Goal: Task Accomplishment & Management: Manage account settings

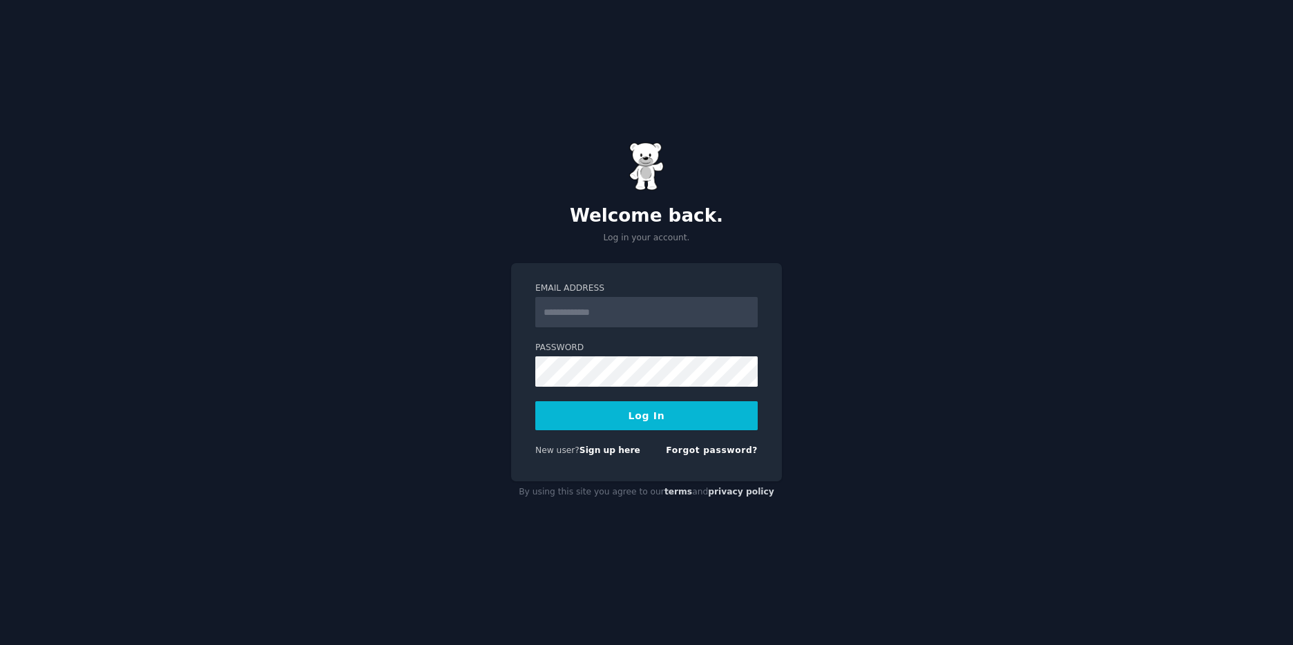
click at [582, 316] on input "Email Address" at bounding box center [646, 312] width 222 height 30
type input "**********"
click at [634, 417] on button "Log In" at bounding box center [646, 415] width 222 height 29
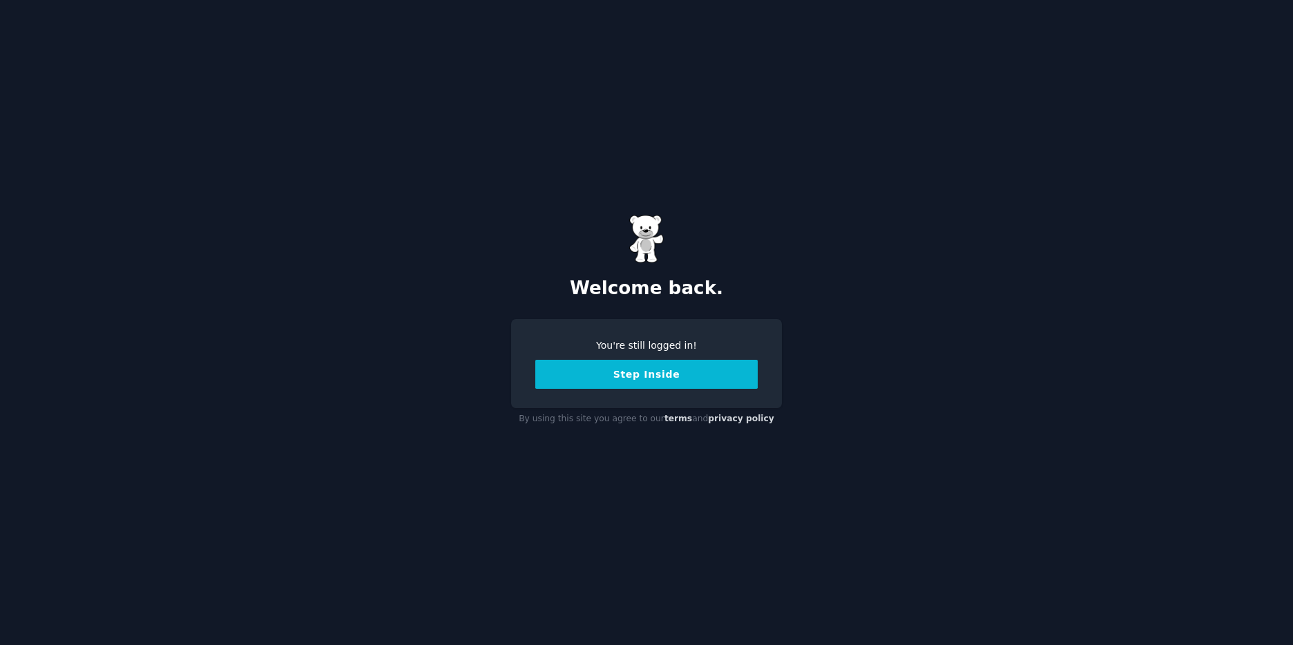
click at [590, 374] on button "Step Inside" at bounding box center [646, 374] width 222 height 29
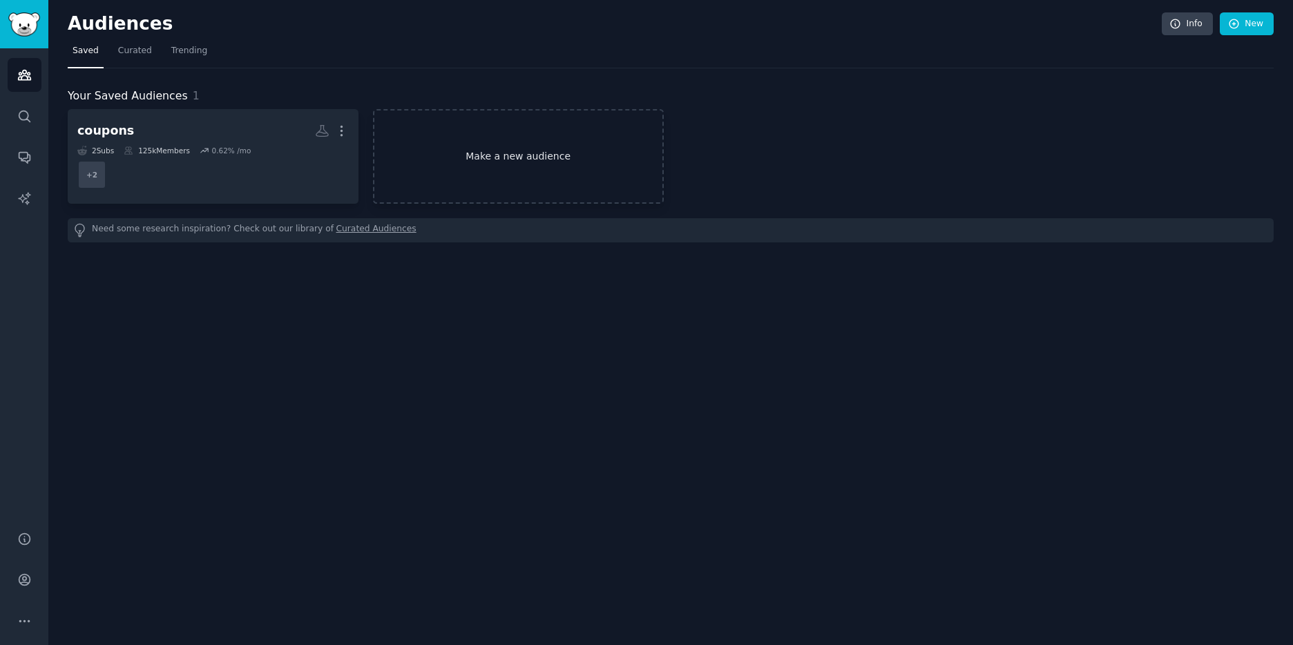
click at [525, 175] on link "Make a new audience" at bounding box center [518, 156] width 291 height 95
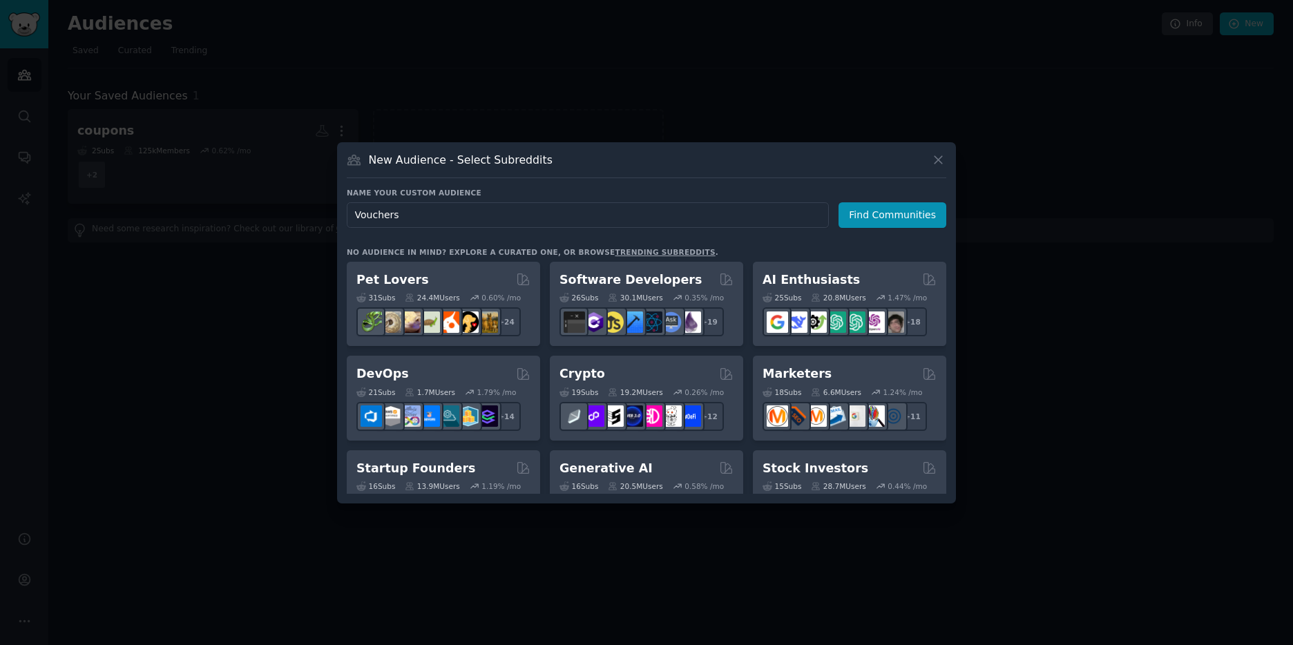
drag, startPoint x: 391, startPoint y: 216, endPoint x: 158, endPoint y: 216, distance: 233.5
click at [158, 216] on div "​ New Audience - Select Subreddits Name your custom audience Audience Name Vouc…" at bounding box center [647, 322] width 1284 height 645
type input "Deals"
click at [877, 217] on button "Find Communities" at bounding box center [893, 215] width 108 height 26
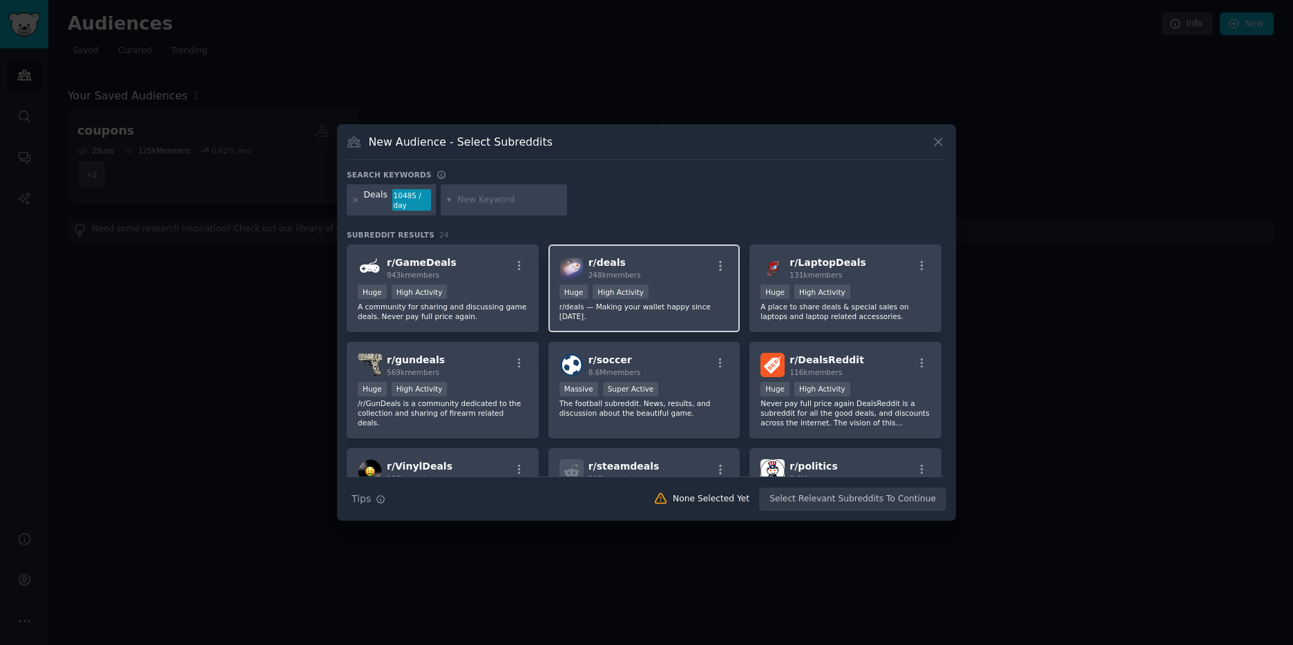
click at [654, 285] on div "Huge High Activity" at bounding box center [645, 293] width 170 height 17
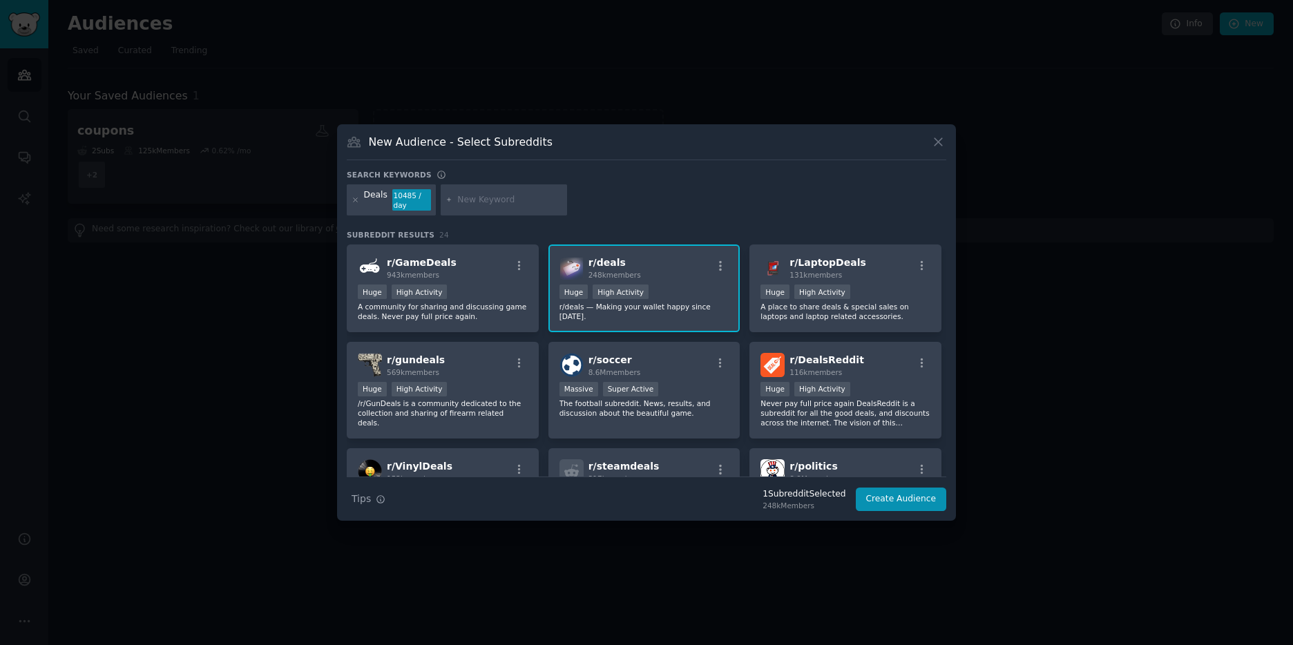
click at [504, 209] on div at bounding box center [504, 200] width 127 height 32
click at [484, 200] on input "text" at bounding box center [509, 200] width 105 height 12
type input "Promotions"
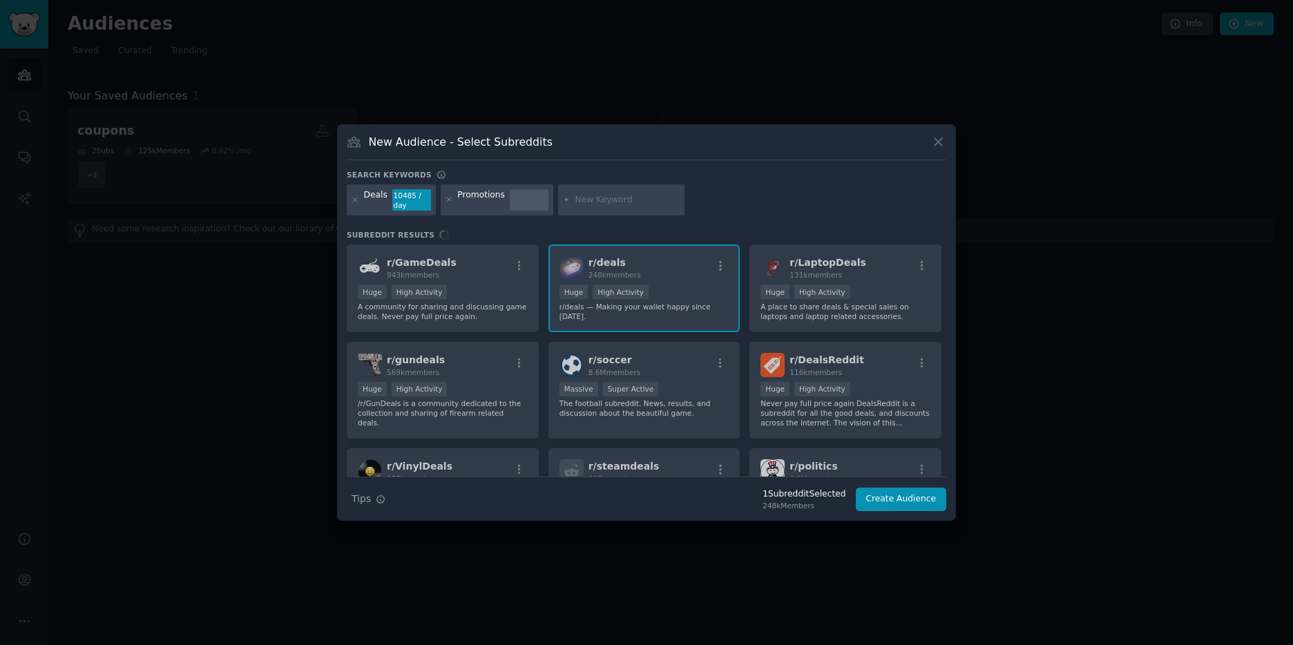
click at [659, 267] on div "r/ GameDeals 943k members Huge High Activity A community for sharing and discus…" at bounding box center [647, 361] width 600 height 232
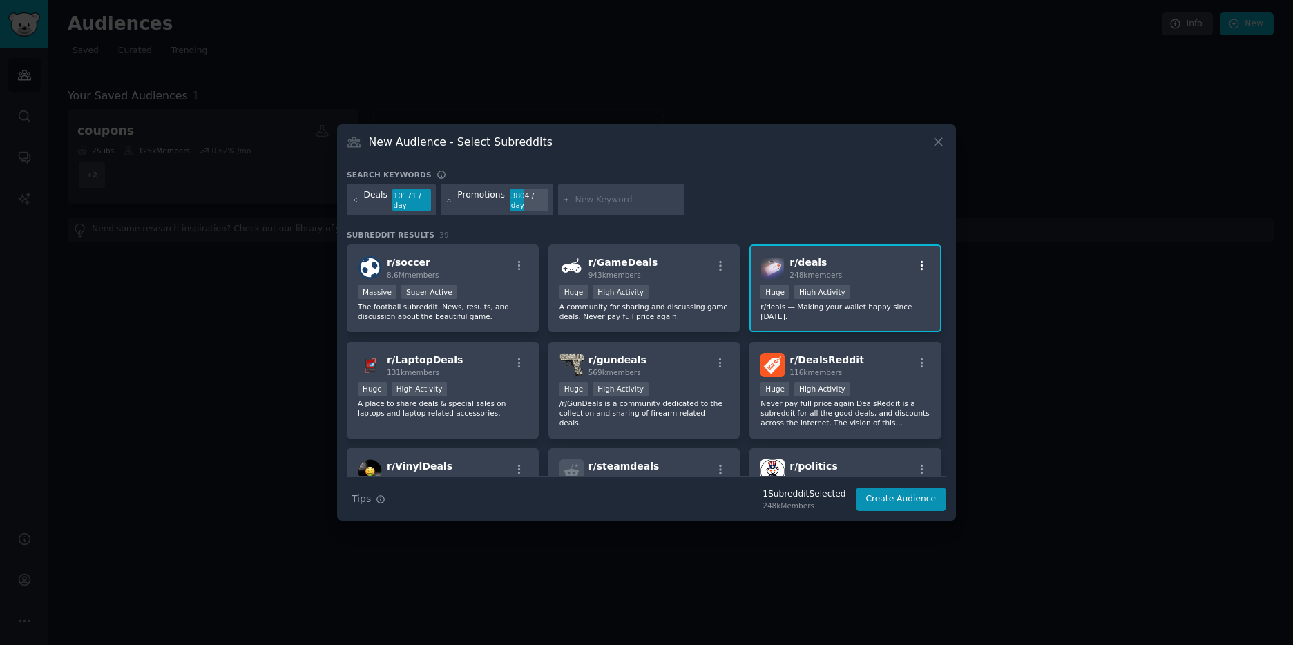
click at [920, 269] on icon "button" at bounding box center [922, 266] width 12 height 12
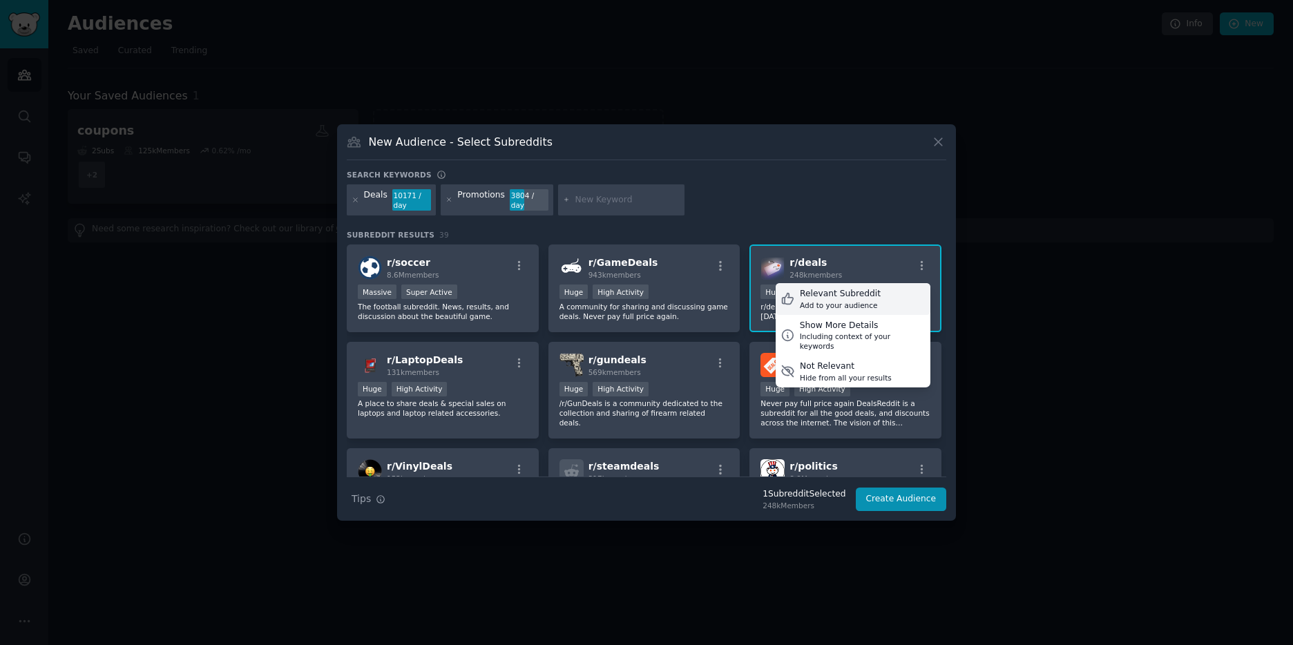
click at [886, 298] on div "Relevant Subreddit Add to your audience" at bounding box center [853, 299] width 155 height 32
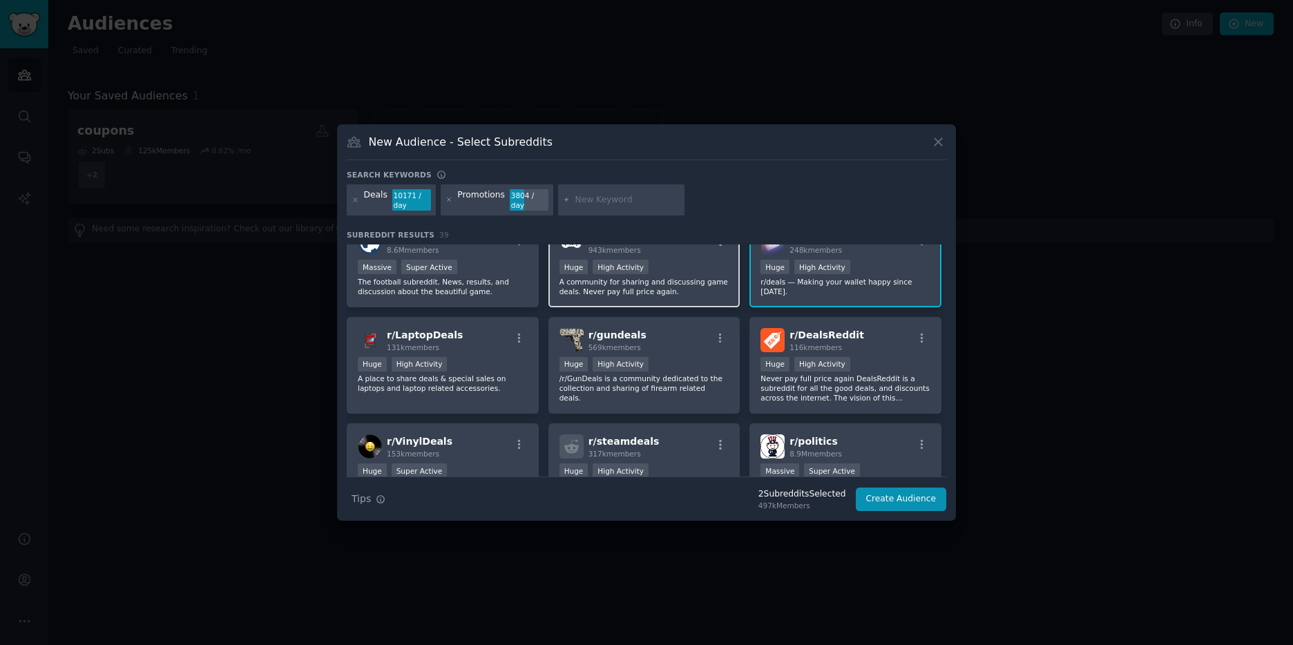
scroll to position [26, 0]
click at [920, 332] on icon "button" at bounding box center [922, 338] width 12 height 12
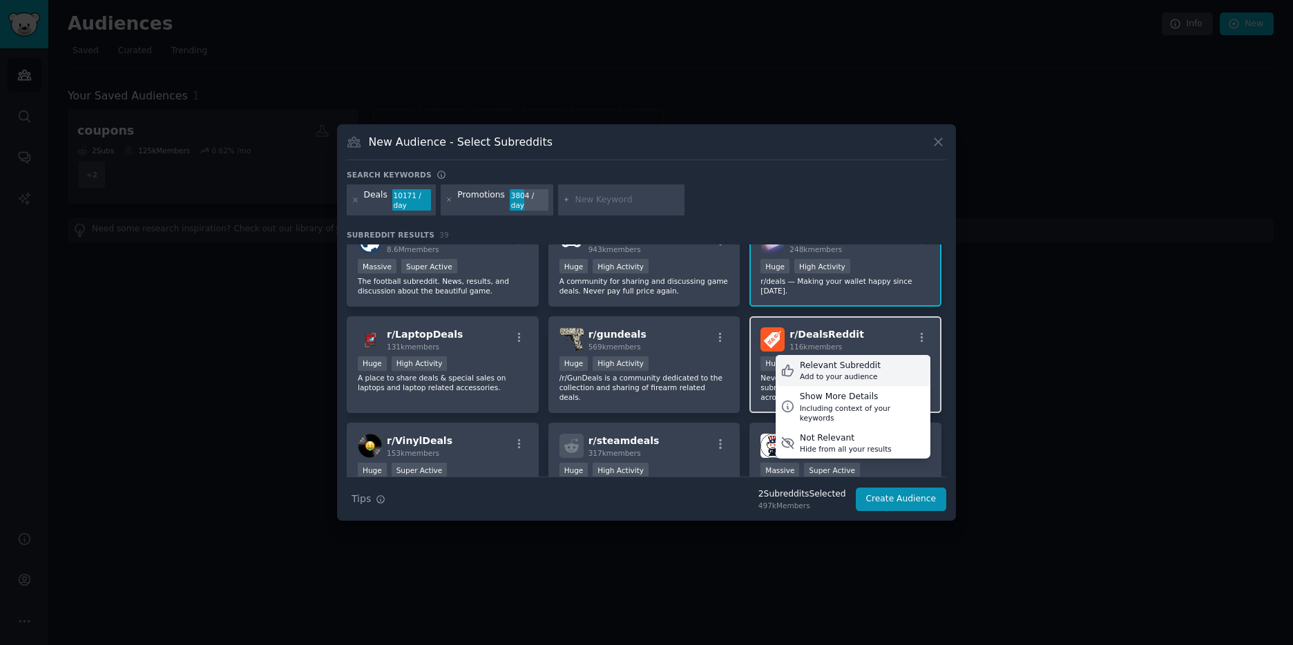
click at [866, 370] on div "Relevant Subreddit" at bounding box center [840, 366] width 81 height 12
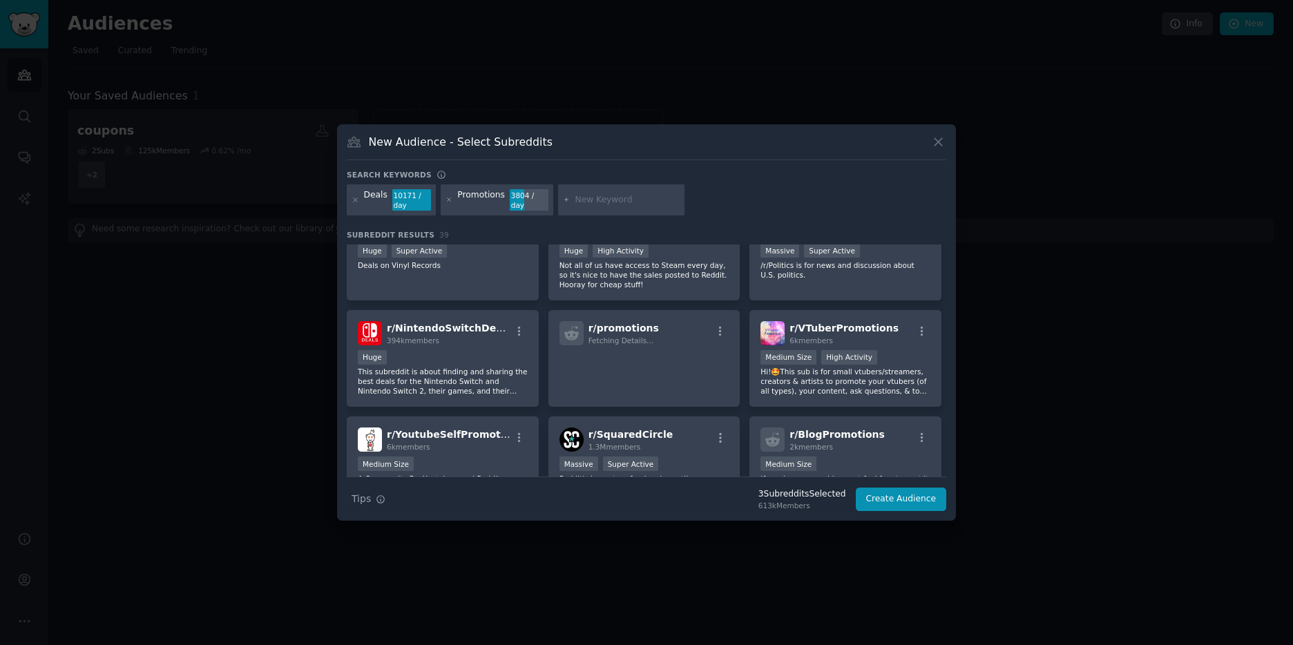
scroll to position [260, 0]
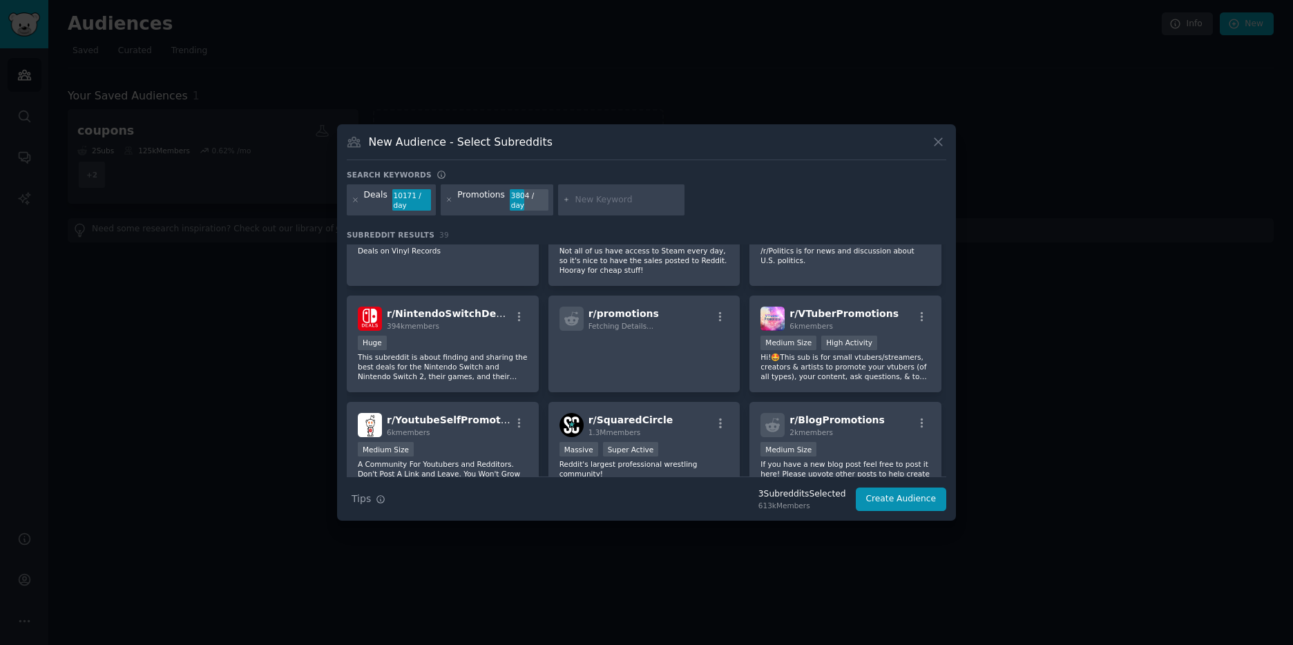
click at [603, 194] on input "text" at bounding box center [627, 200] width 105 height 12
type input "vouchers"
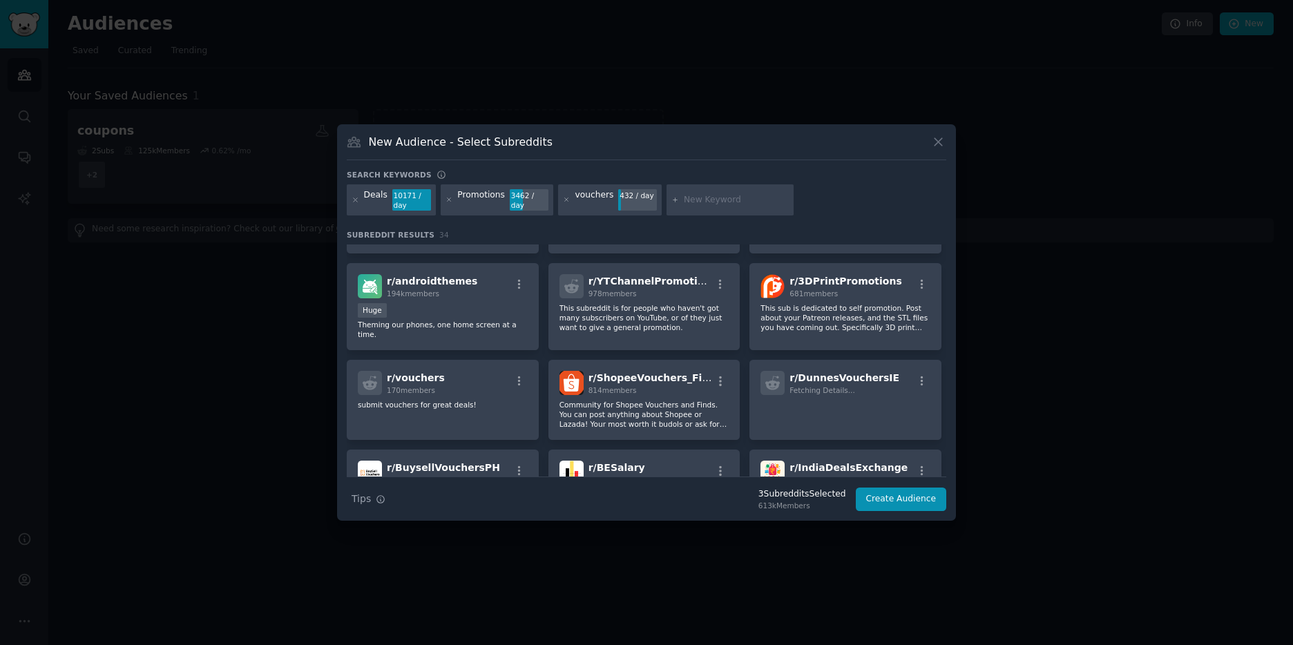
scroll to position [722, 0]
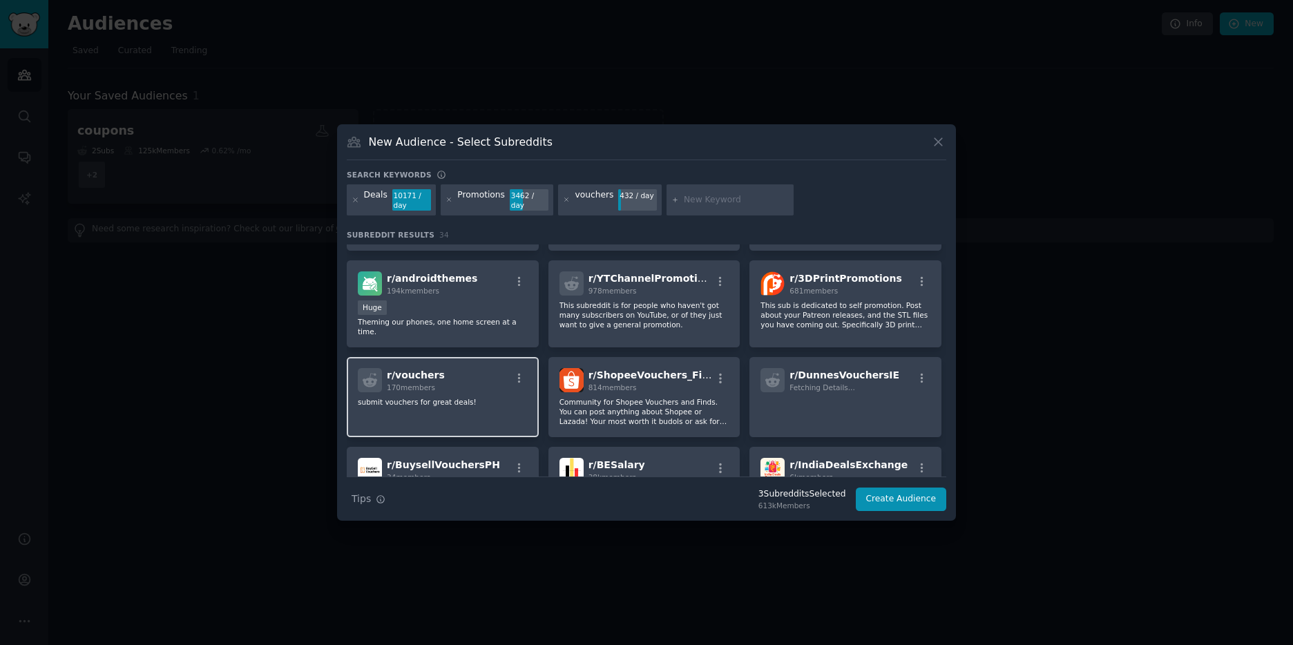
click at [486, 408] on div "r/ vouchers 170 members submit vouchers for great deals!" at bounding box center [443, 397] width 192 height 80
click at [516, 382] on icon "button" at bounding box center [519, 378] width 12 height 12
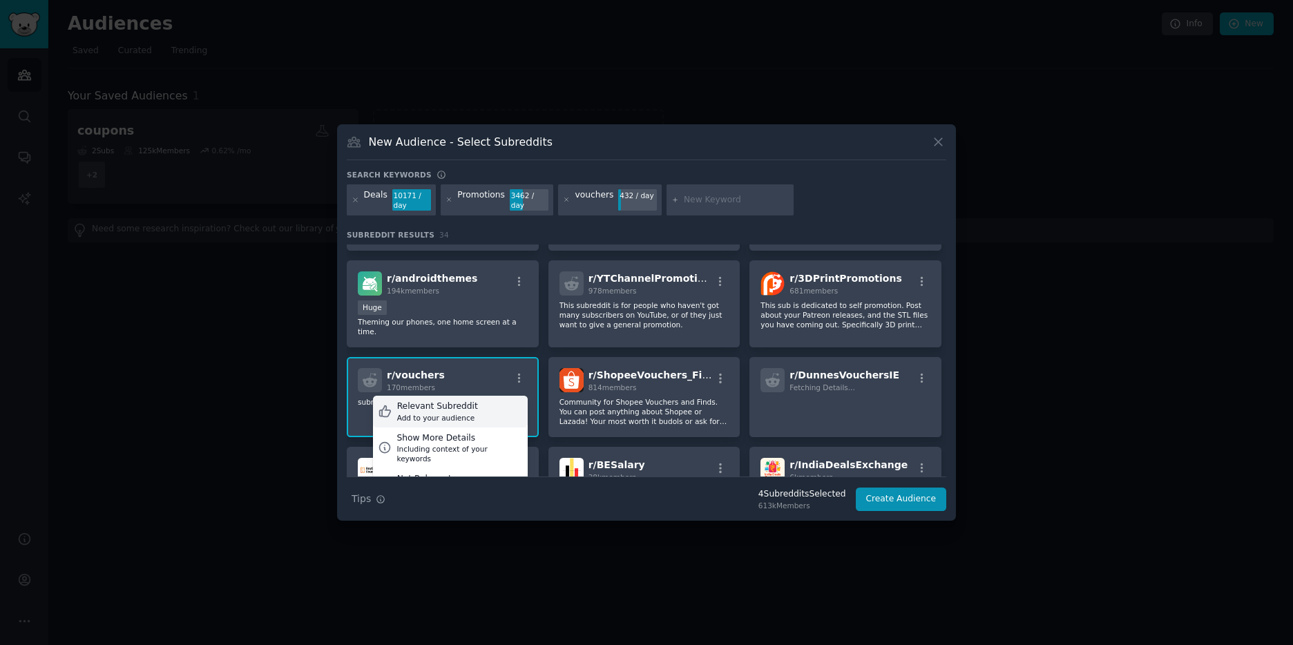
click at [485, 411] on div "Relevant Subreddit Add to your audience" at bounding box center [450, 412] width 155 height 32
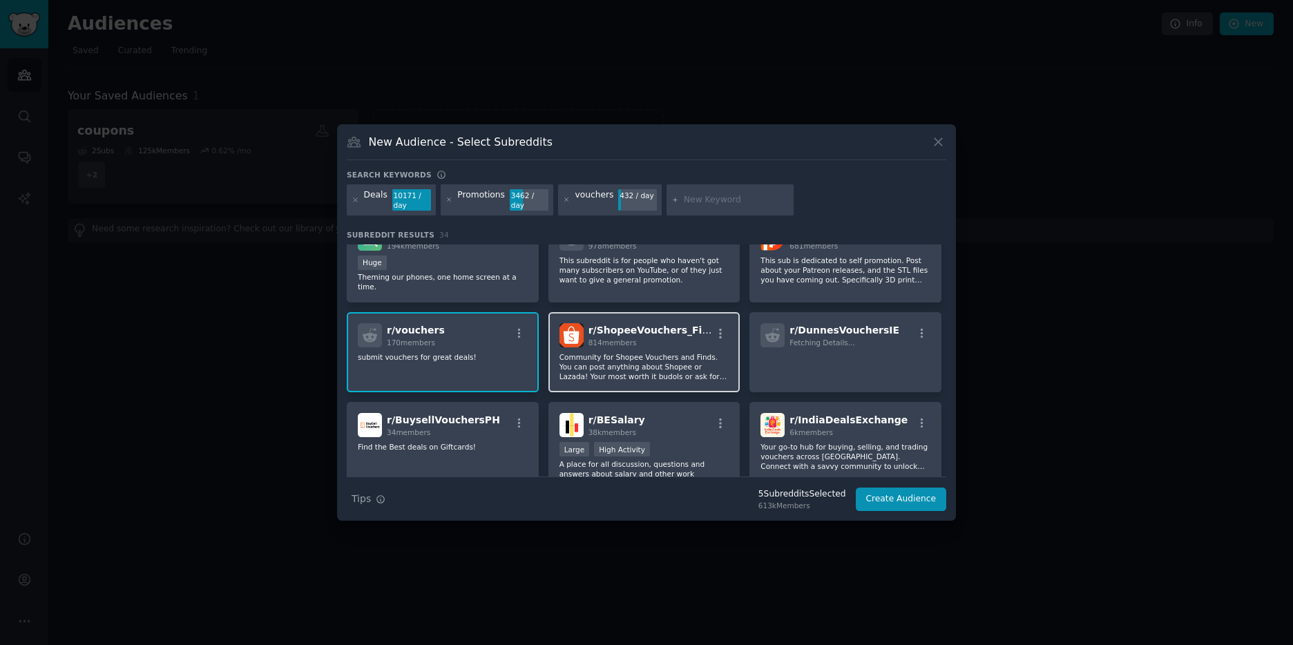
scroll to position [762, 0]
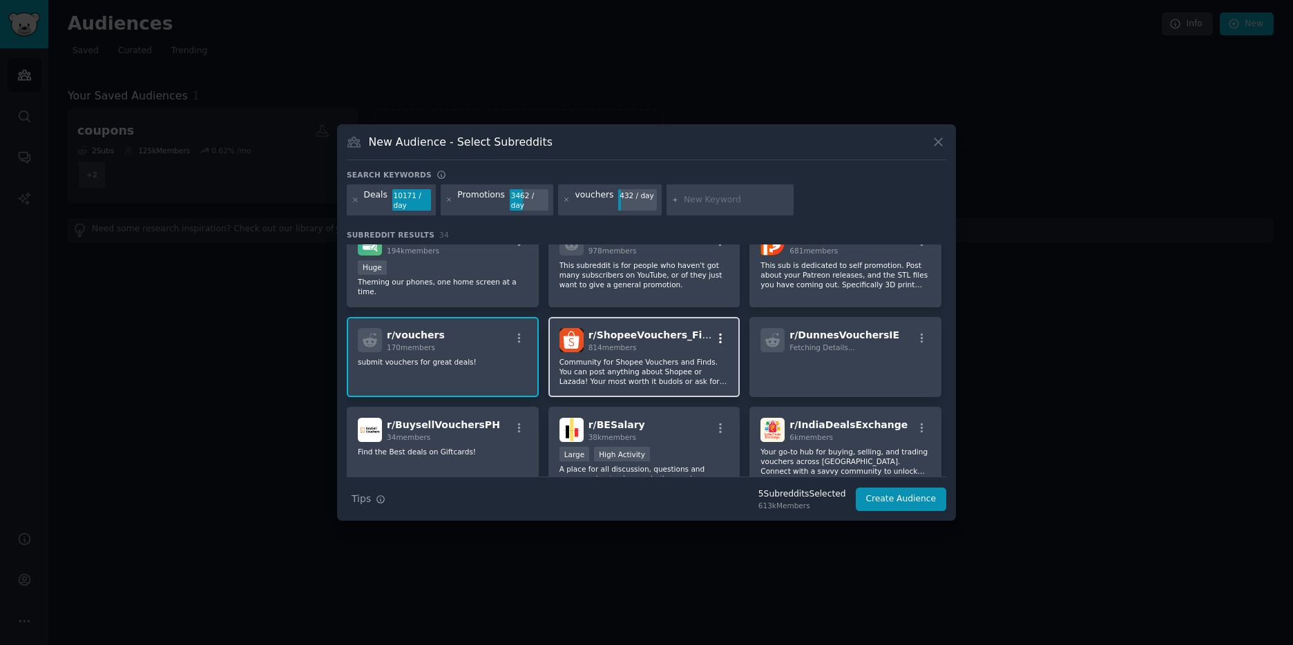
click at [719, 337] on icon "button" at bounding box center [720, 338] width 12 height 12
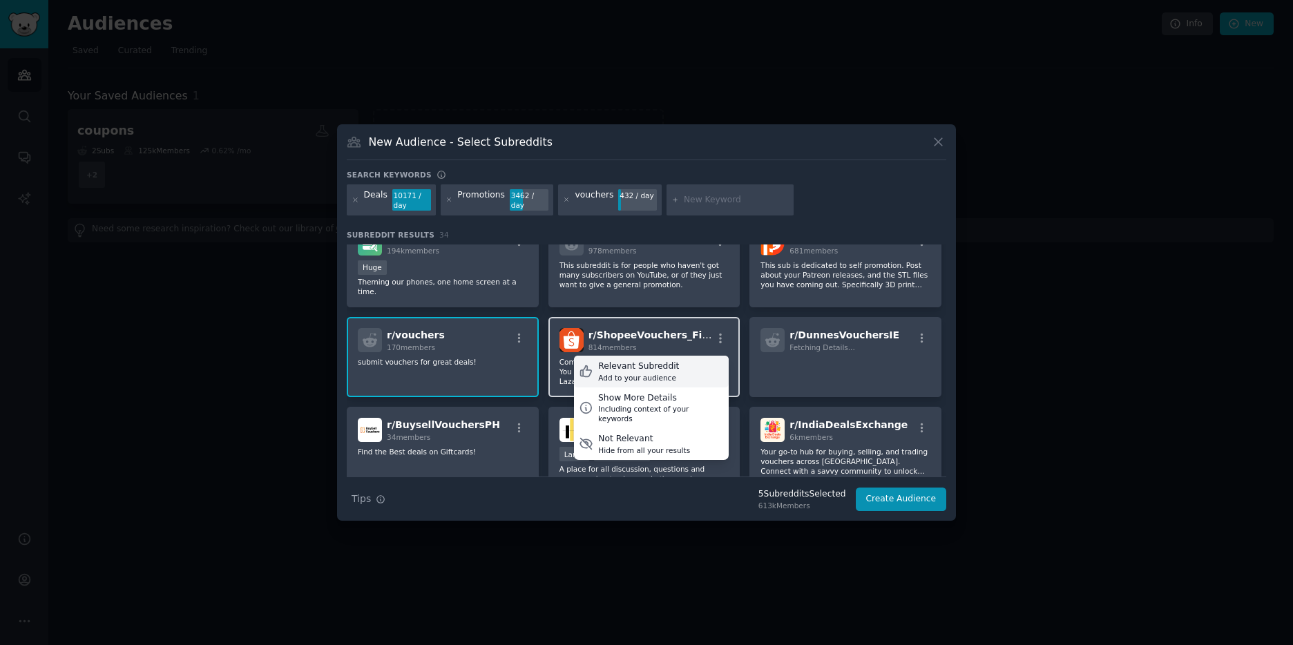
click at [665, 375] on div "Add to your audience" at bounding box center [638, 378] width 81 height 10
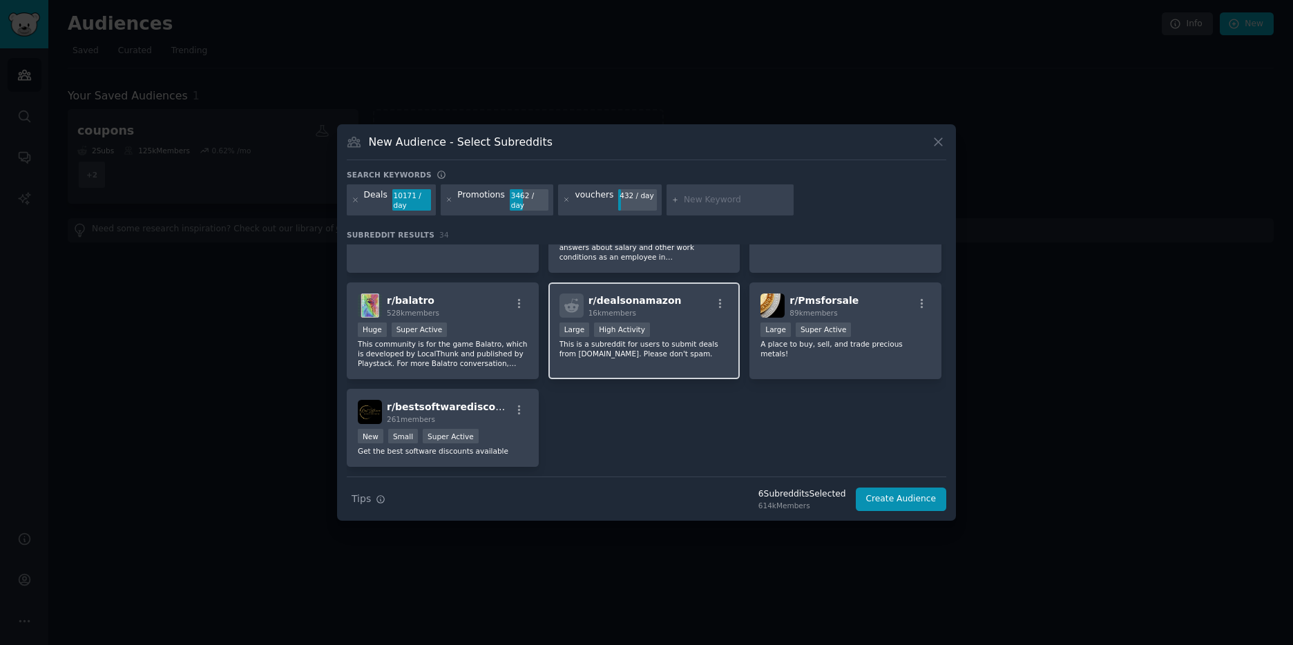
scroll to position [1032, 0]
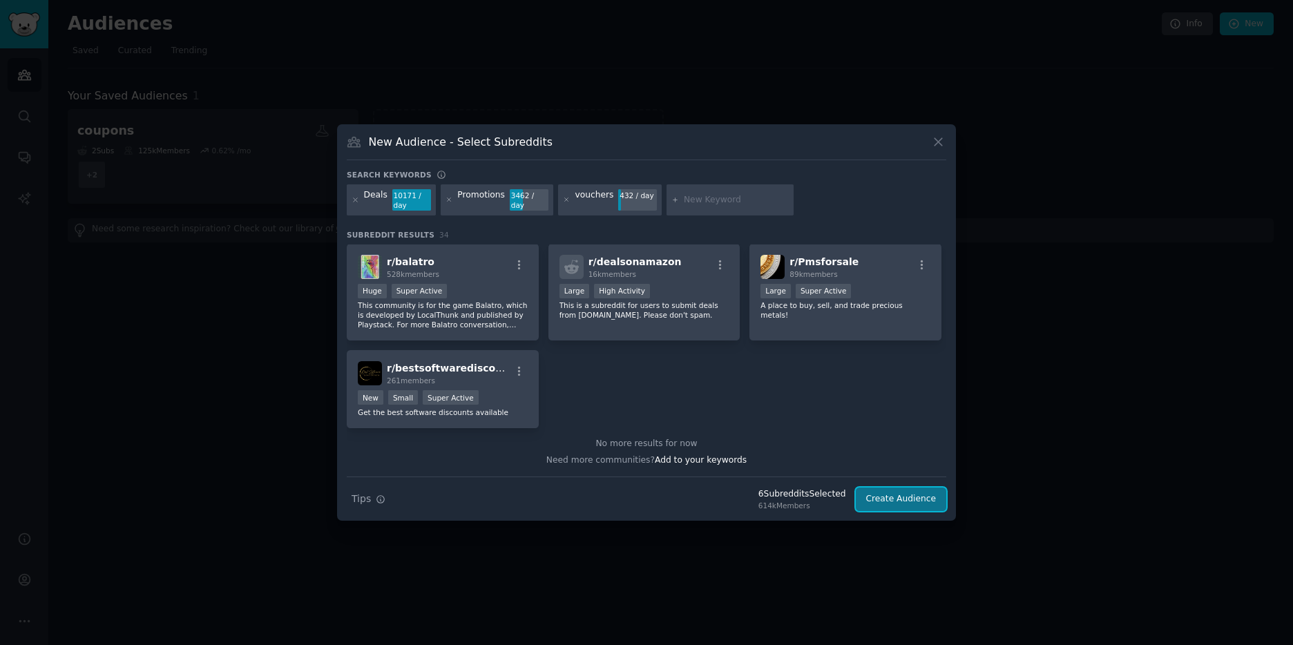
click at [904, 502] on button "Create Audience" at bounding box center [901, 499] width 91 height 23
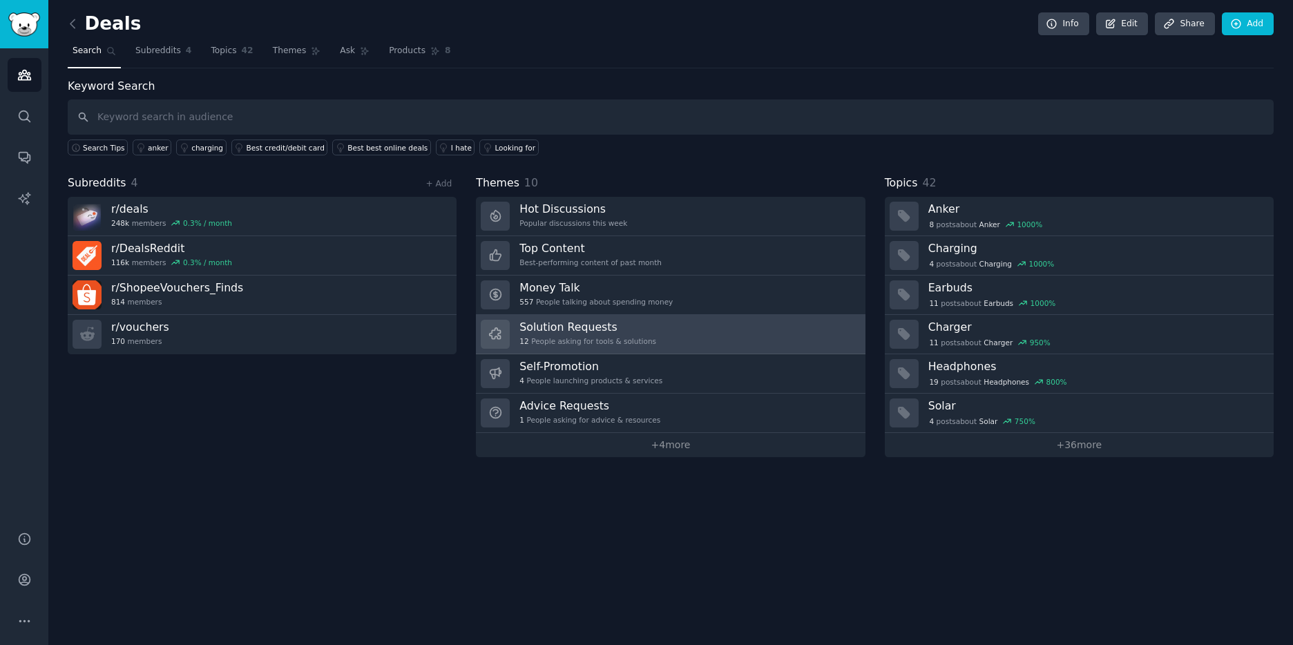
click at [675, 336] on link "Solution Requests 12 People asking for tools & solutions" at bounding box center [670, 334] width 389 height 39
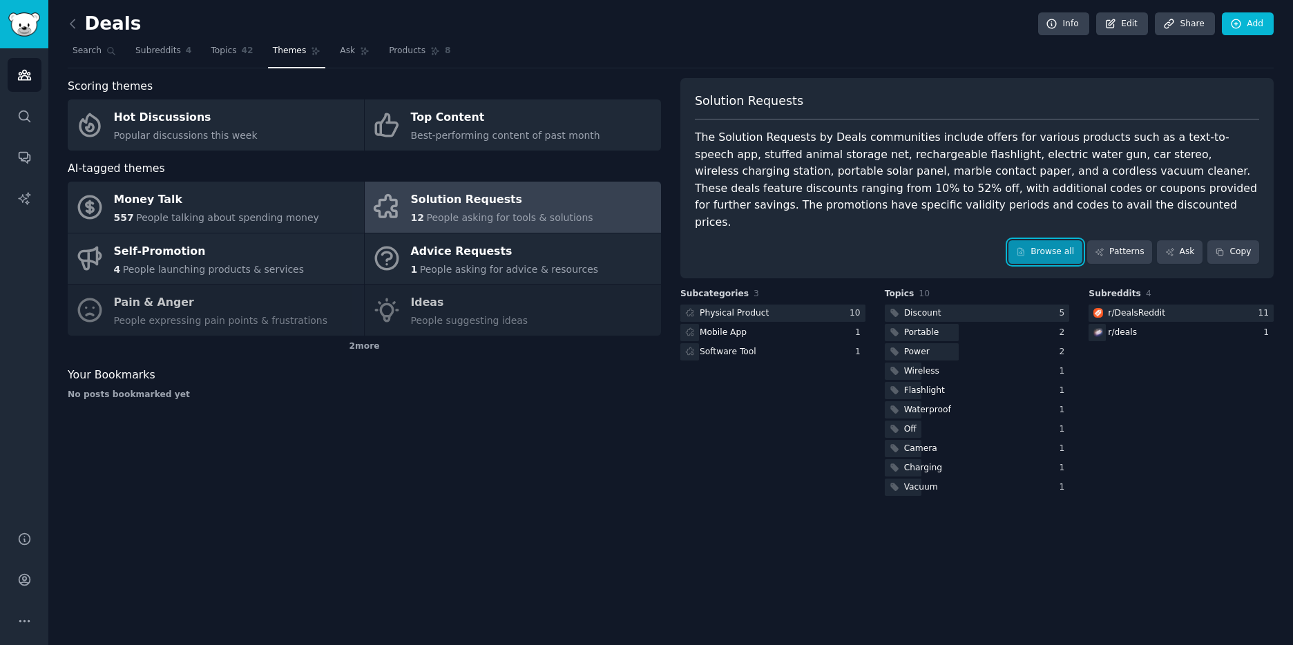
click at [1065, 240] on link "Browse all" at bounding box center [1046, 251] width 74 height 23
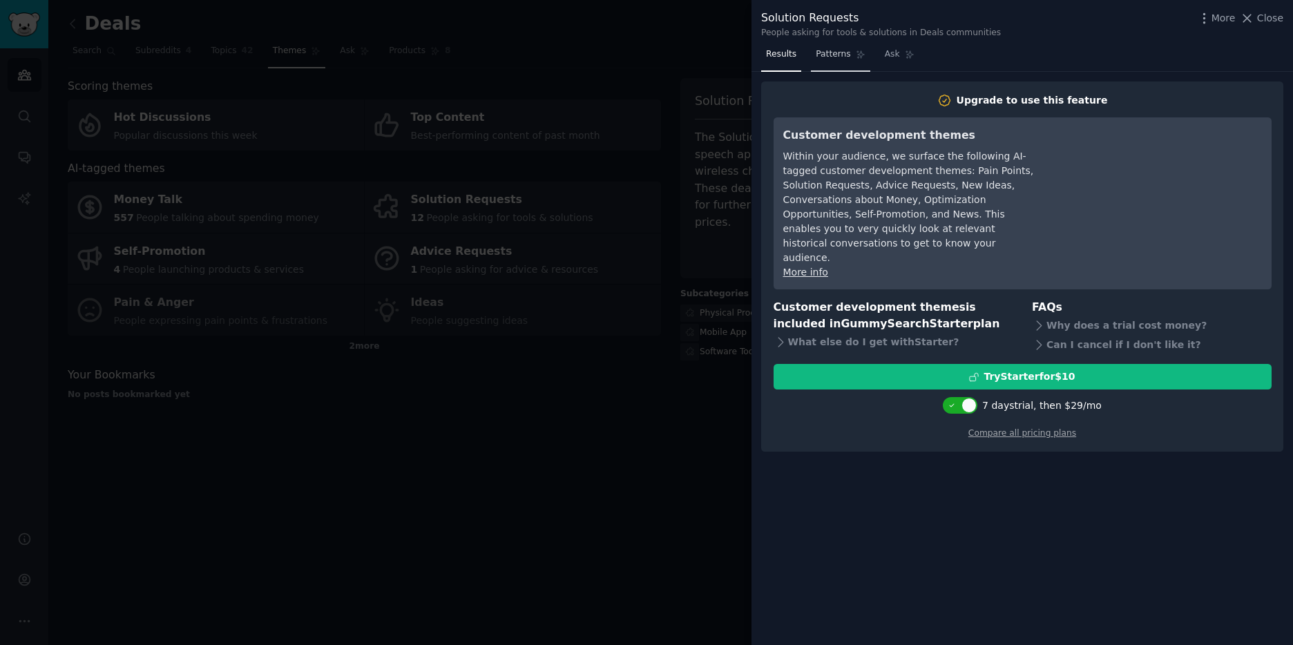
click at [827, 59] on span "Patterns" at bounding box center [833, 54] width 35 height 12
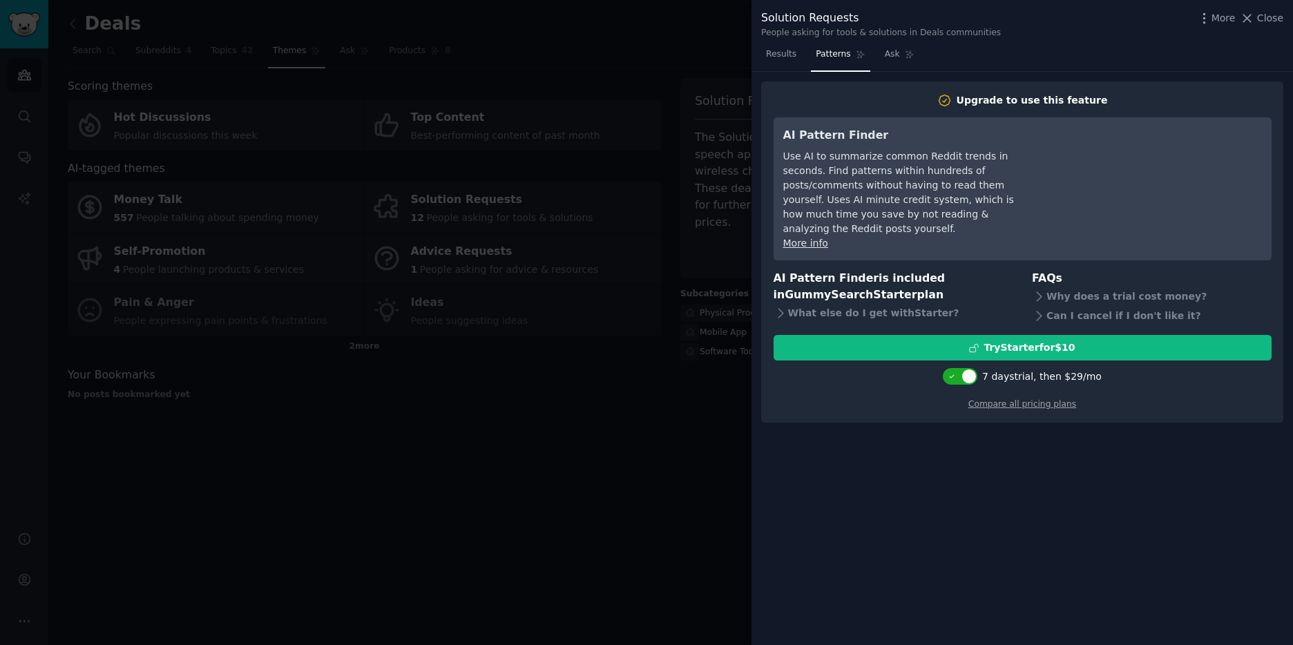
click at [685, 373] on div at bounding box center [646, 322] width 1293 height 645
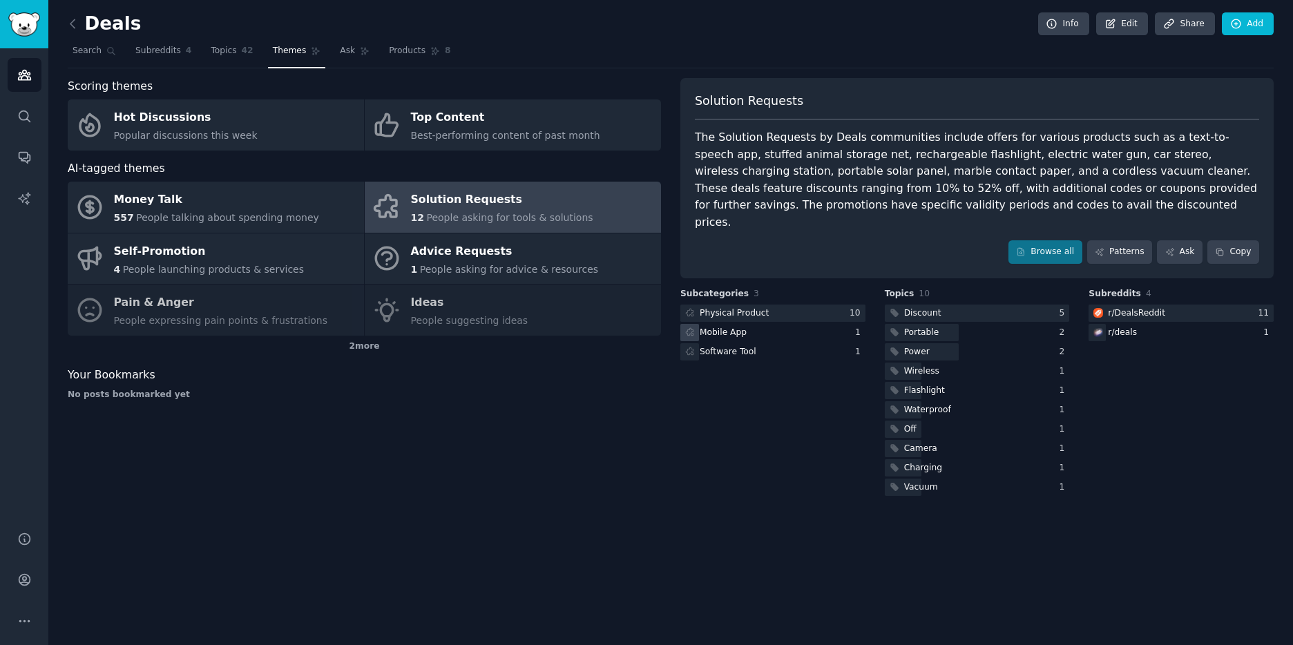
click at [761, 324] on div "Mobile App" at bounding box center [773, 332] width 185 height 17
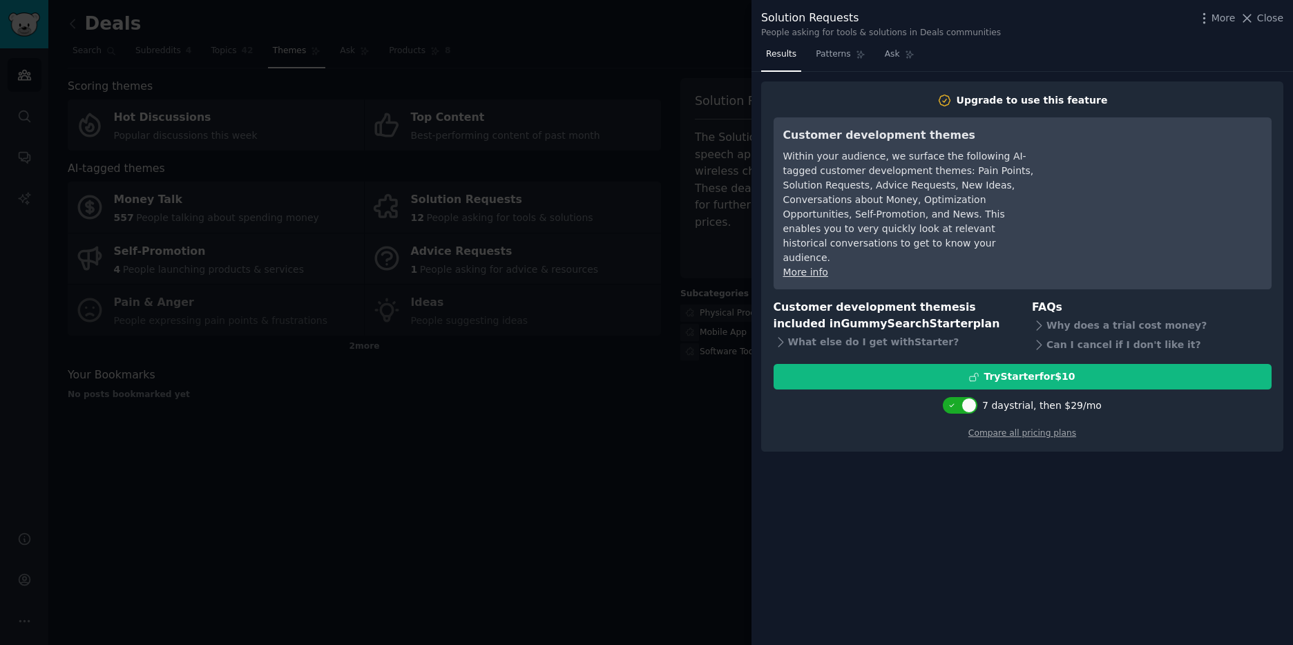
click at [692, 447] on div at bounding box center [646, 322] width 1293 height 645
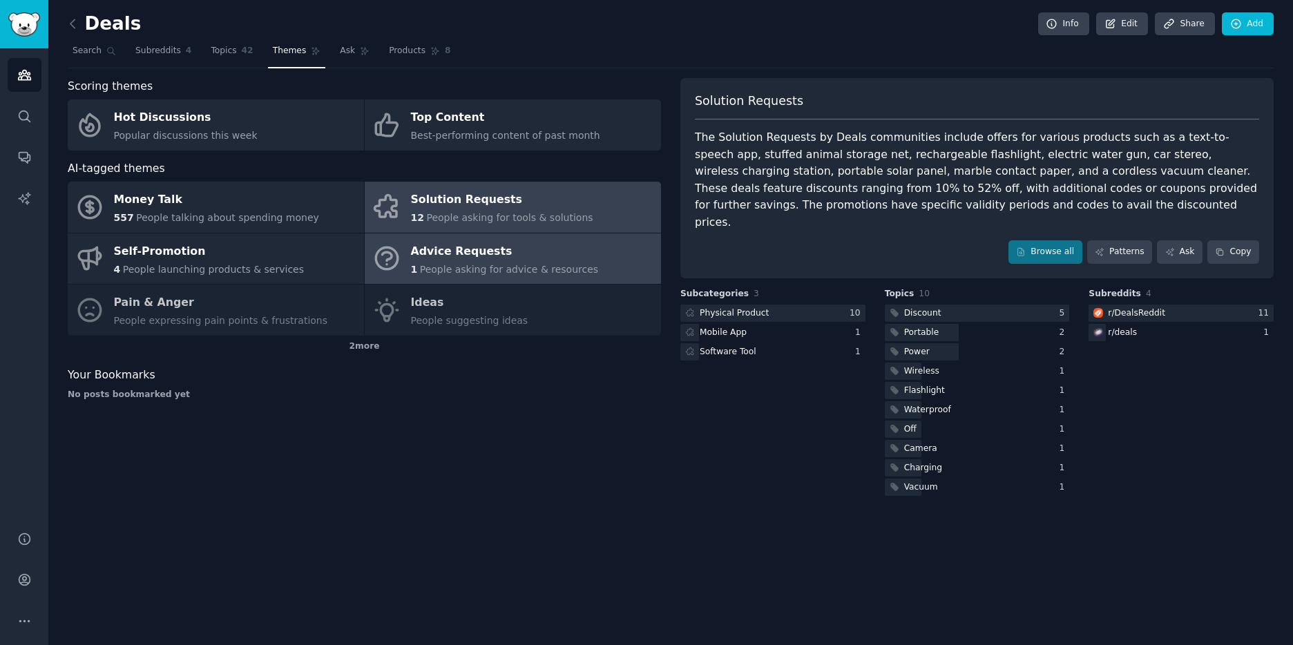
click at [565, 264] on span "People asking for advice & resources" at bounding box center [509, 269] width 178 height 11
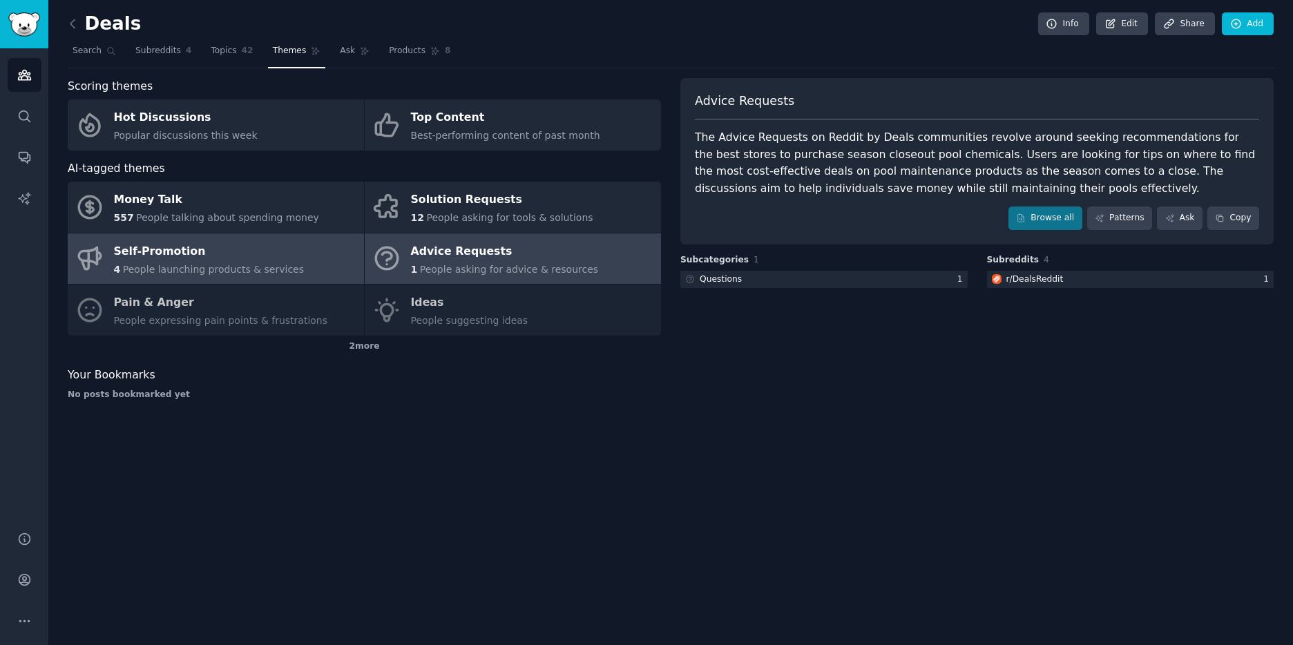
click at [332, 274] on link "Self-Promotion 4 People launching products & services" at bounding box center [216, 259] width 296 height 51
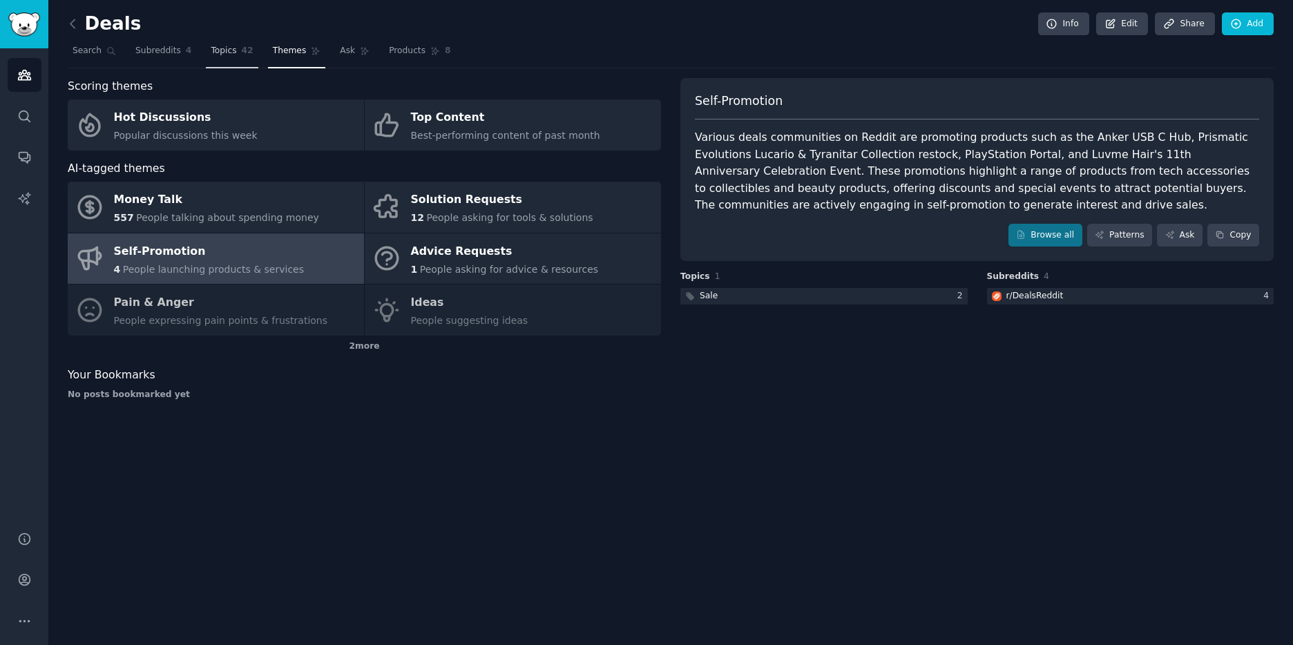
click at [224, 51] on span "Topics" at bounding box center [224, 51] width 26 height 12
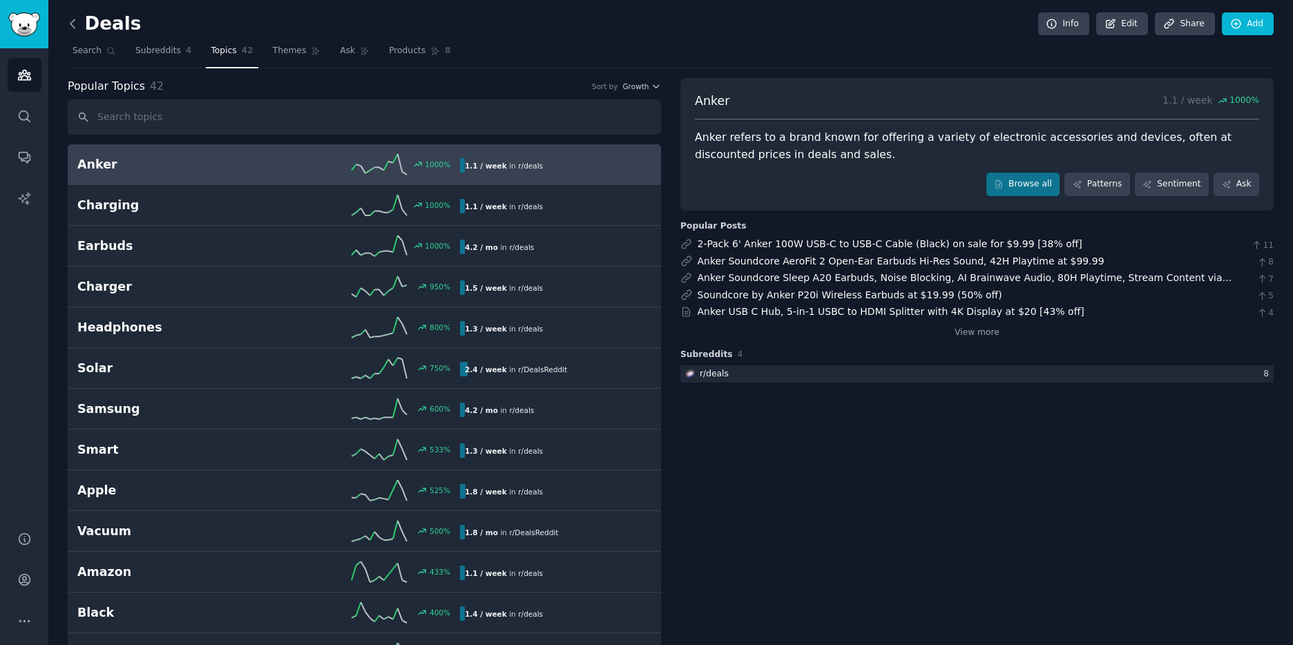
click at [73, 27] on icon at bounding box center [72, 23] width 4 height 8
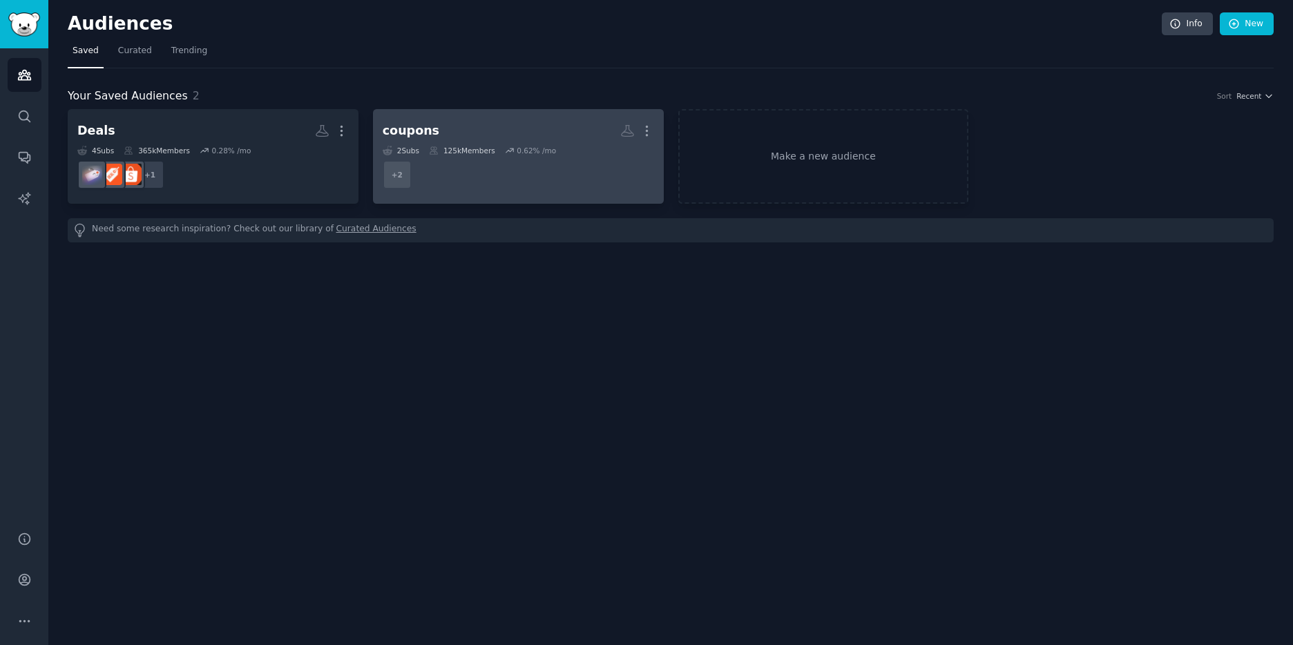
click at [457, 167] on dd "r/DealsCouponsBargains, r/coupons + 2" at bounding box center [519, 174] width 272 height 39
click at [488, 170] on dd "r/vouchers + 1" at bounding box center [519, 174] width 272 height 39
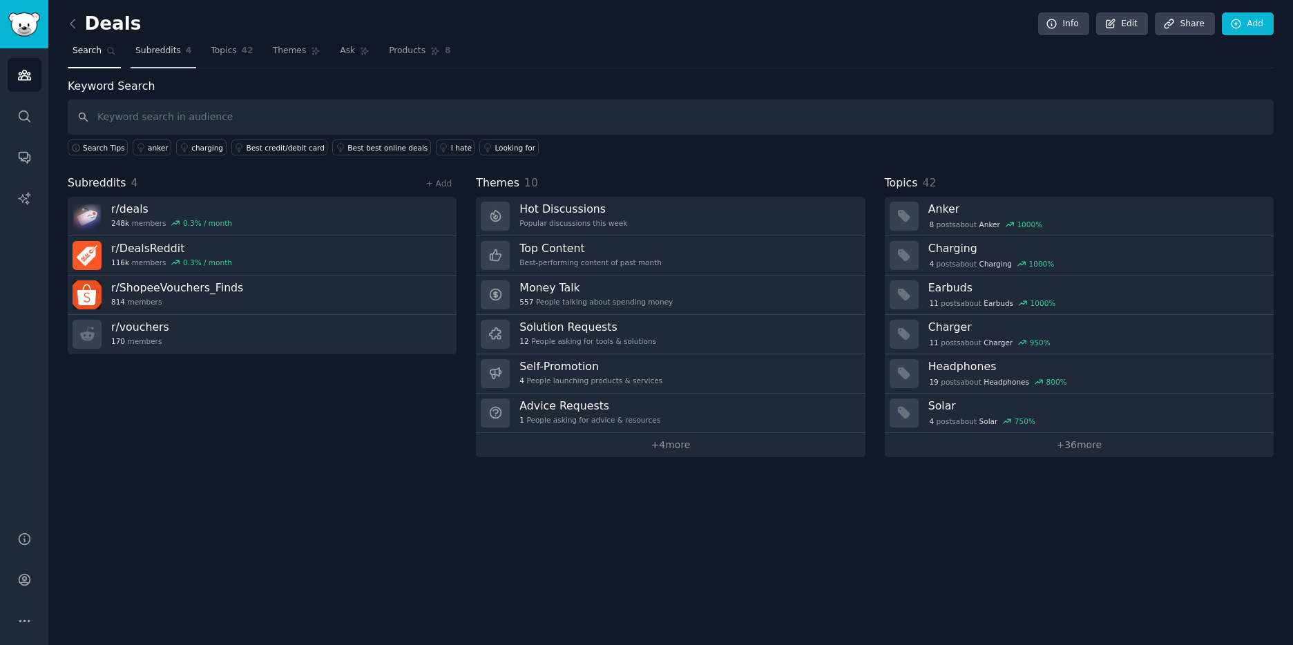
click at [180, 48] on link "Subreddits 4" at bounding box center [164, 54] width 66 height 28
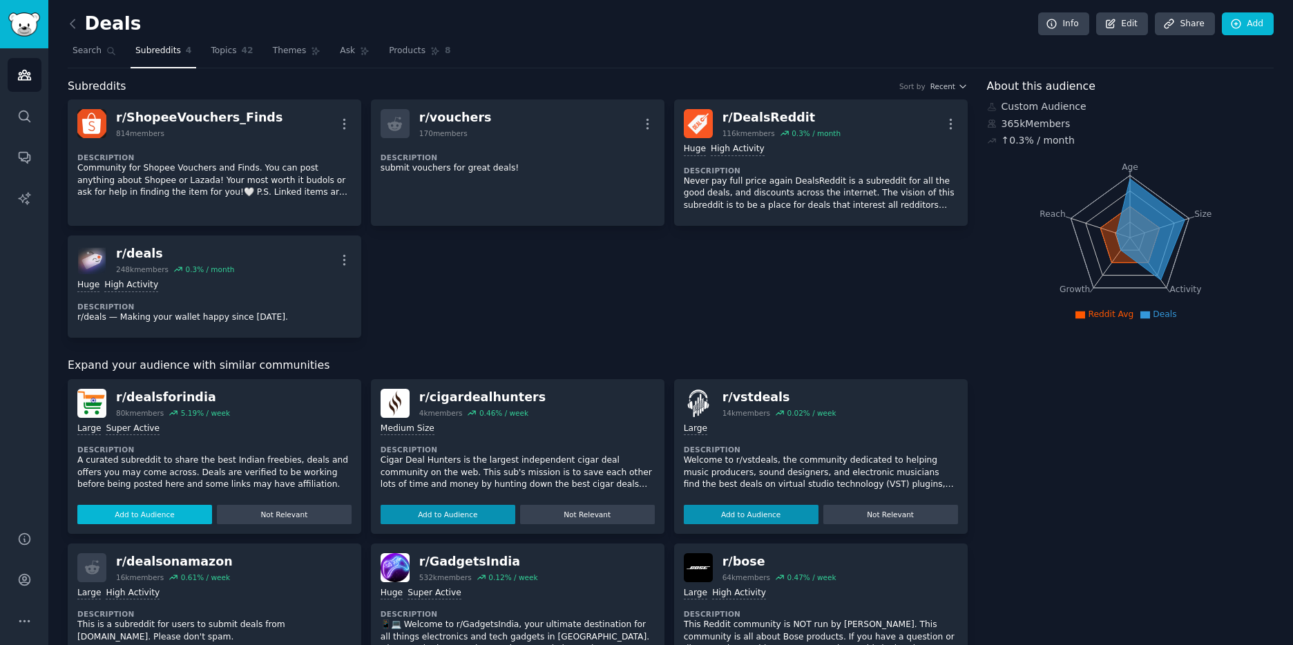
click at [166, 514] on button "Add to Audience" at bounding box center [144, 514] width 135 height 19
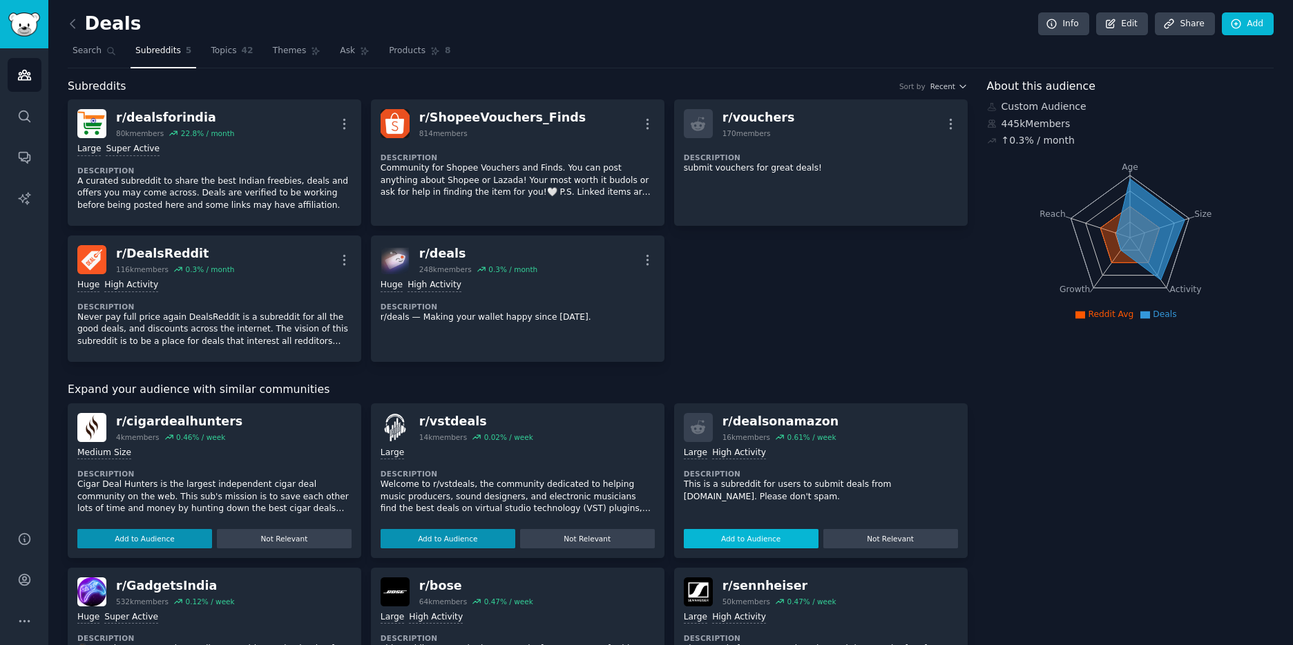
click at [775, 542] on button "Add to Audience" at bounding box center [751, 538] width 135 height 19
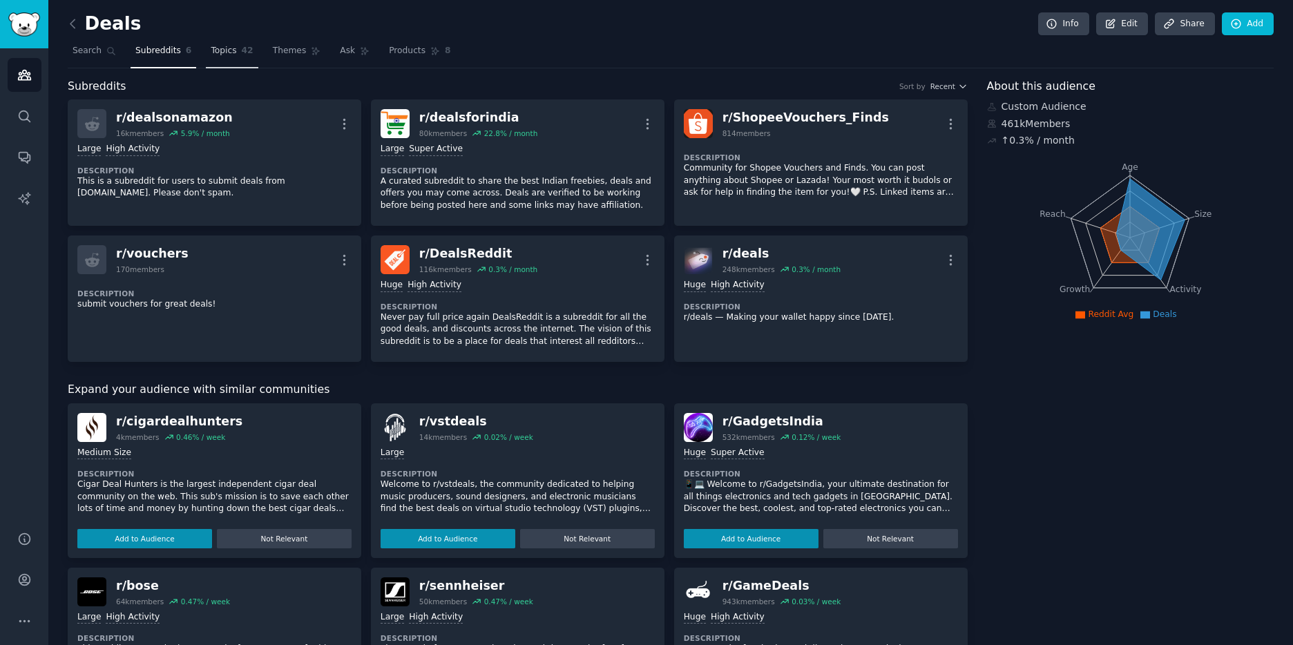
click at [222, 49] on span "Topics" at bounding box center [224, 51] width 26 height 12
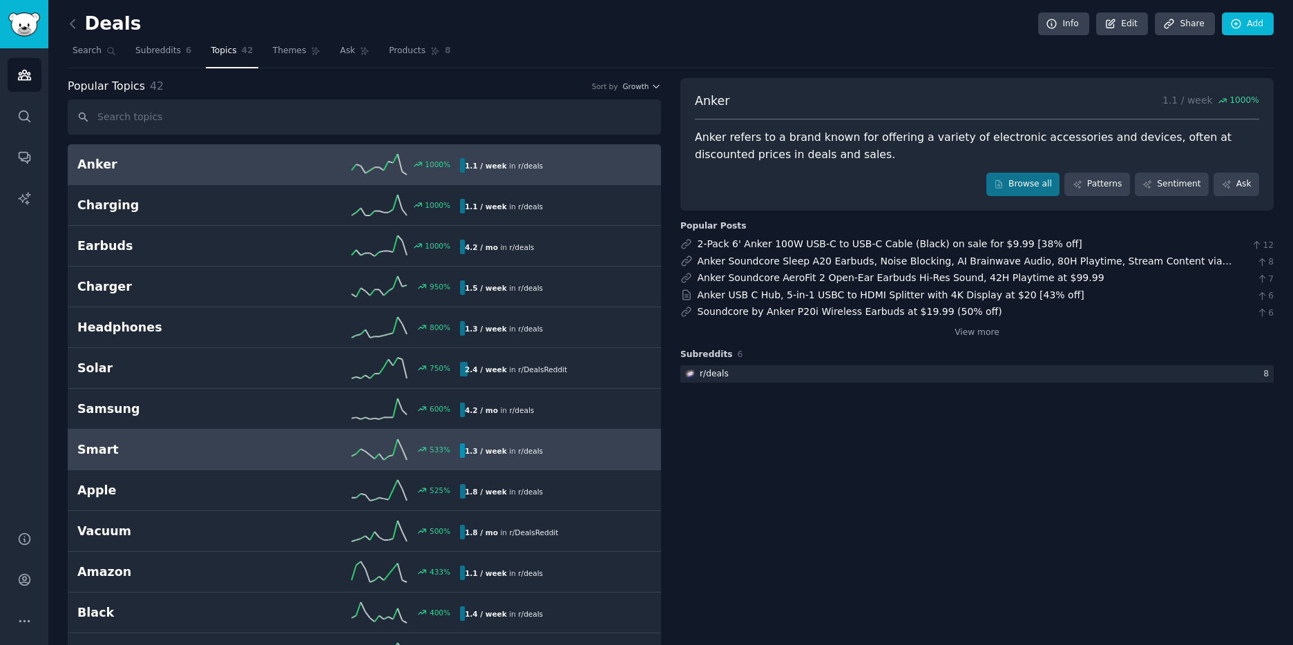
click at [256, 449] on h2 "Smart" at bounding box center [172, 449] width 191 height 17
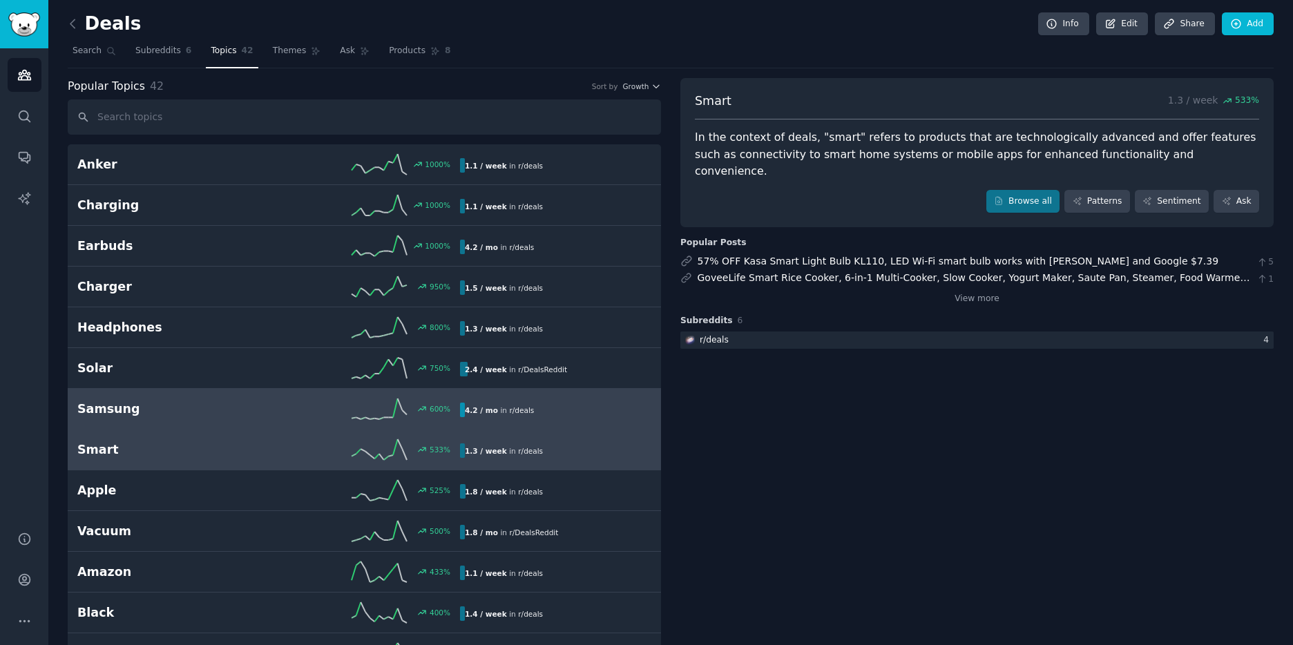
click at [252, 419] on div "Samsung 600 % 4.2 / mo in r/ deals" at bounding box center [364, 409] width 574 height 21
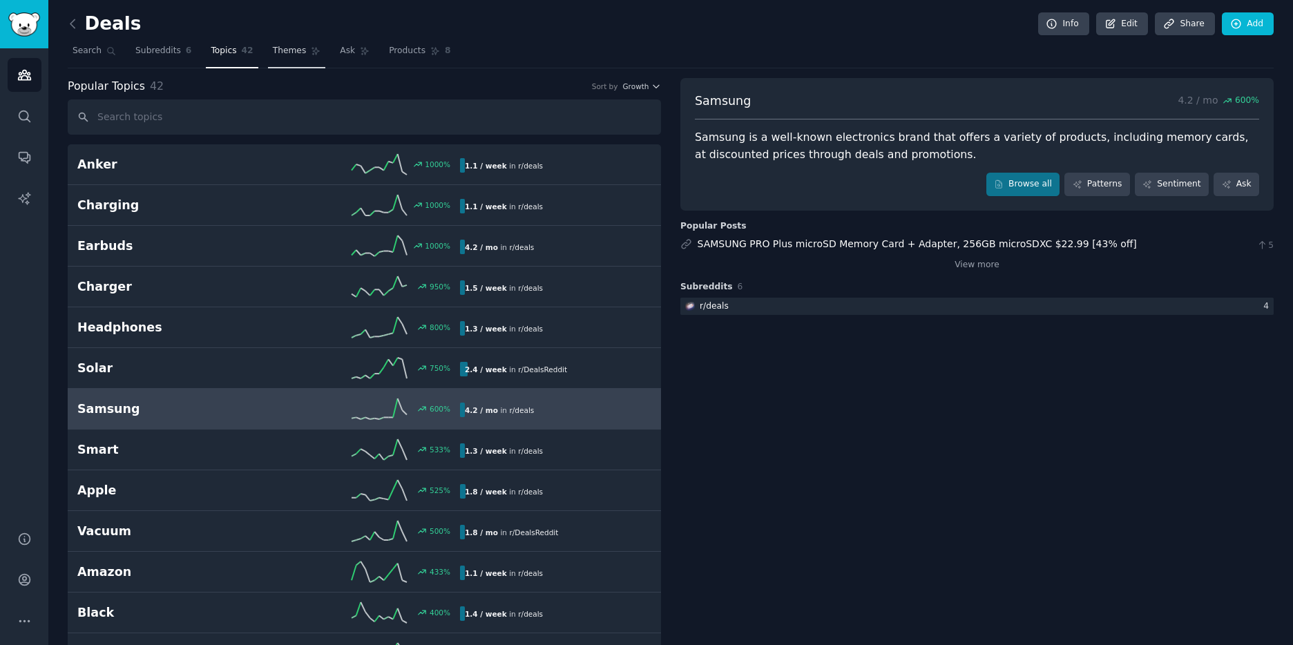
click at [284, 63] on link "Themes" at bounding box center [297, 54] width 58 height 28
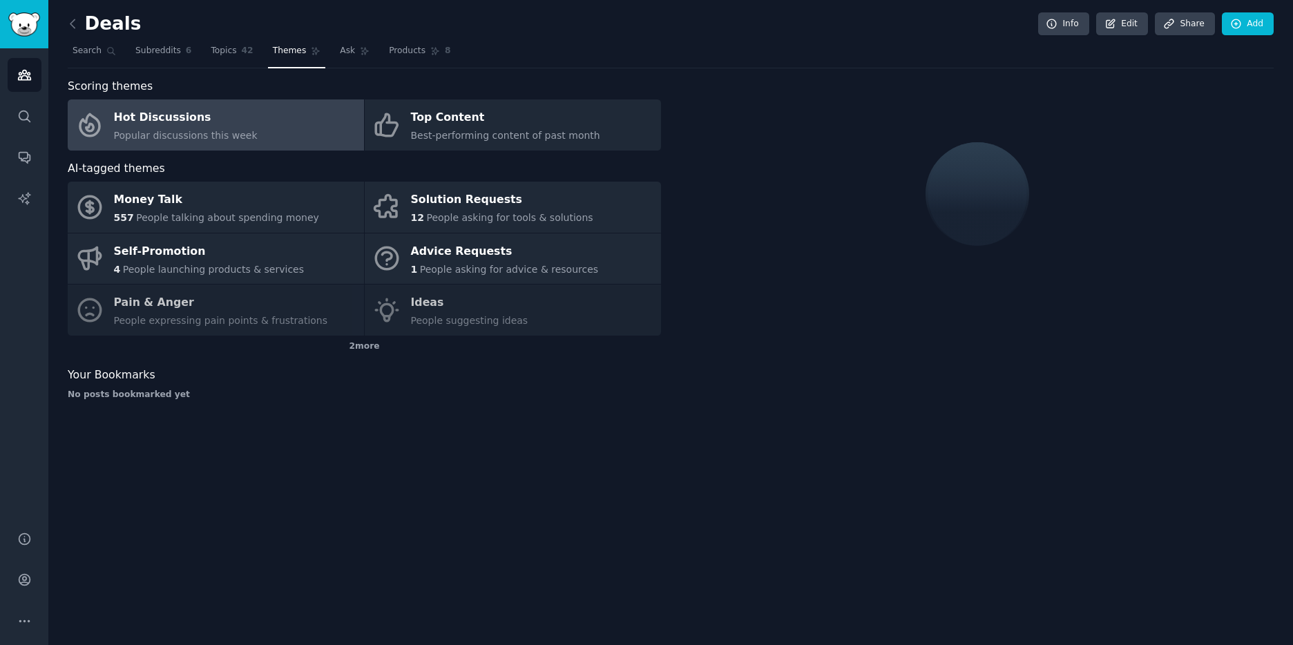
click at [293, 134] on link "Hot Discussions Popular discussions this week" at bounding box center [216, 124] width 296 height 51
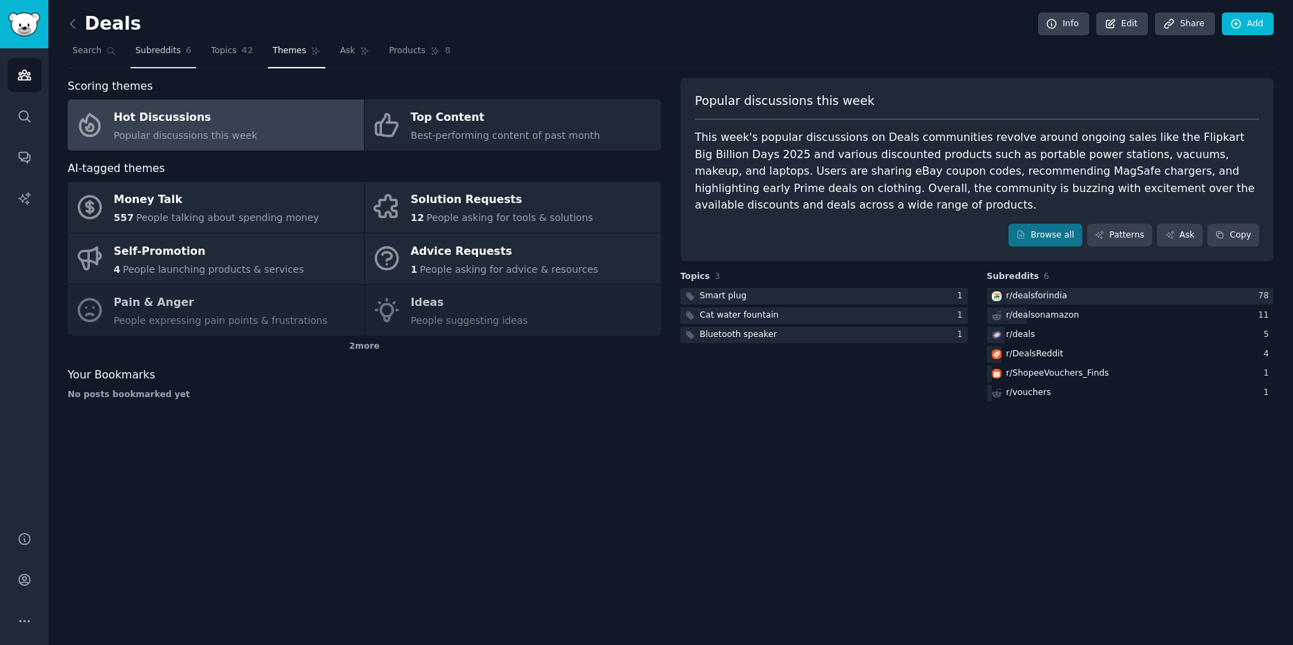
click at [159, 52] on span "Subreddits" at bounding box center [158, 51] width 46 height 12
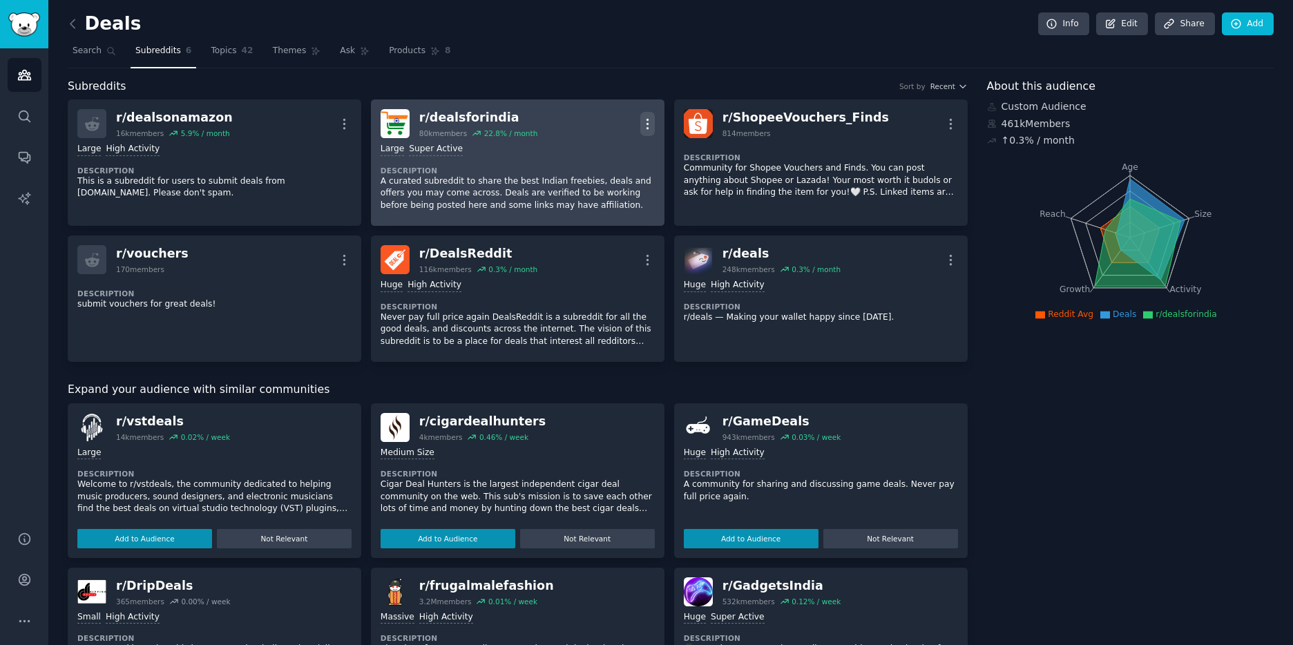
click at [649, 124] on icon "button" at bounding box center [647, 124] width 15 height 15
click at [602, 178] on p "Delete" at bounding box center [594, 177] width 32 height 15
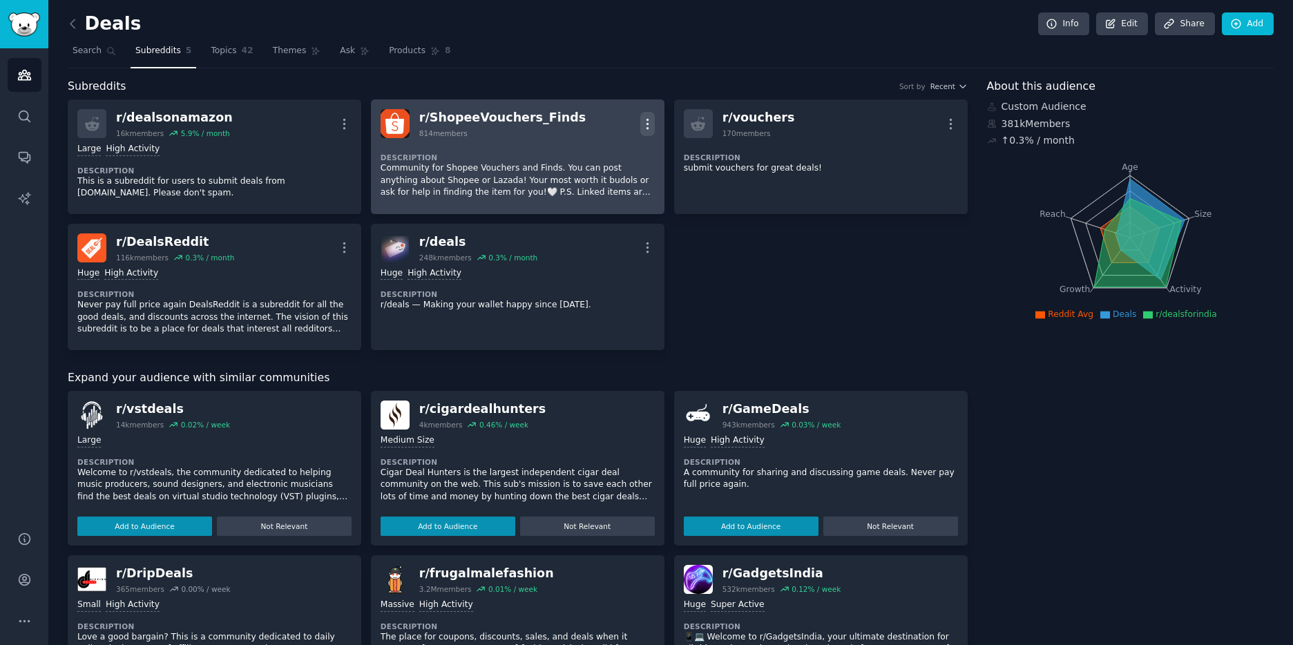
click at [649, 123] on icon "button" at bounding box center [647, 124] width 15 height 15
click at [599, 130] on link "View" at bounding box center [592, 128] width 82 height 29
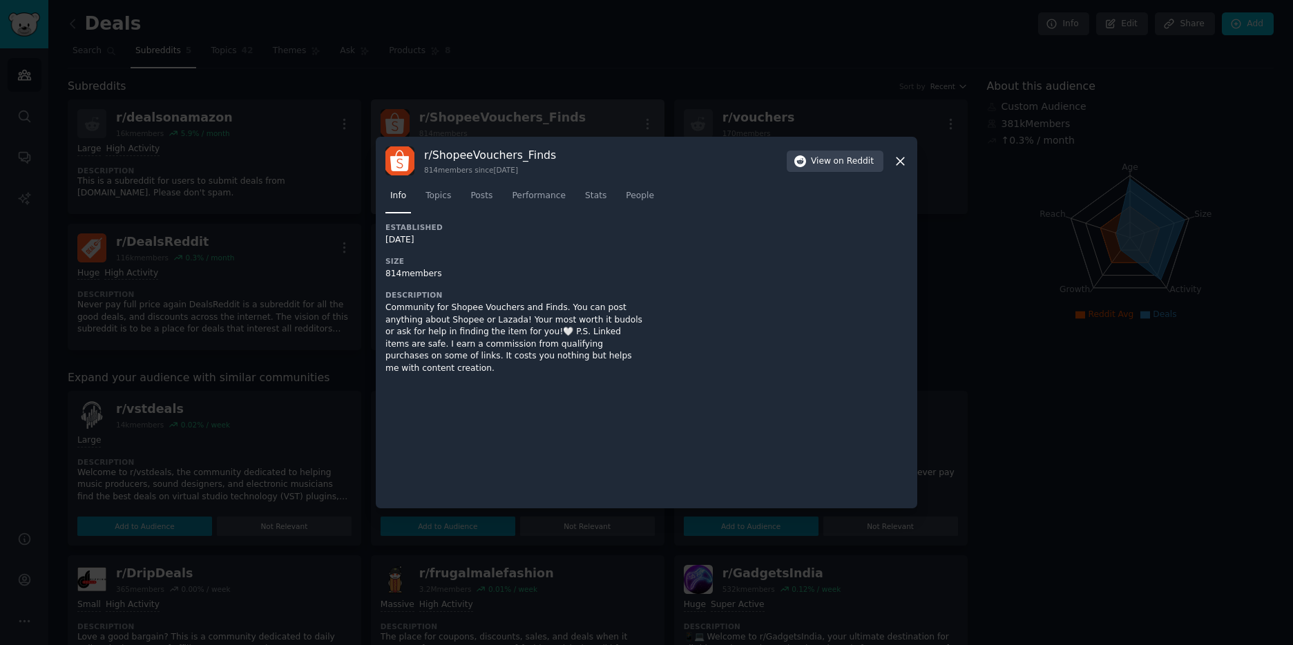
click at [312, 214] on div at bounding box center [646, 322] width 1293 height 645
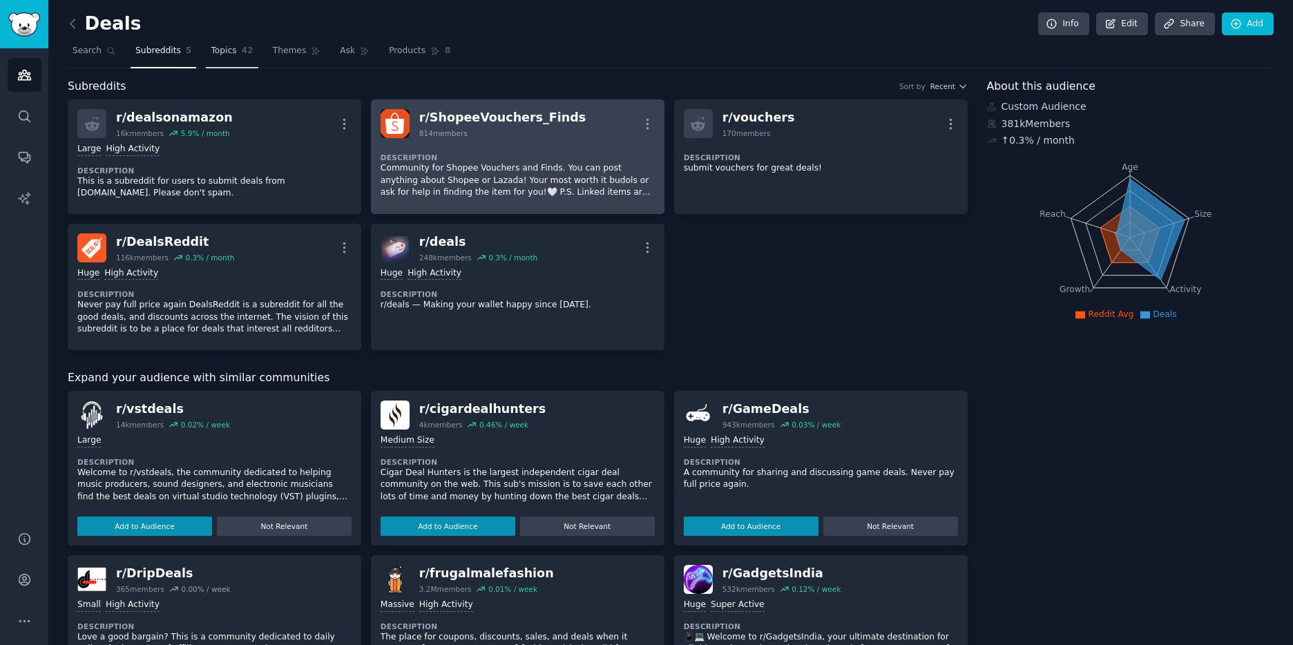
click at [220, 56] on span "Topics" at bounding box center [224, 51] width 26 height 12
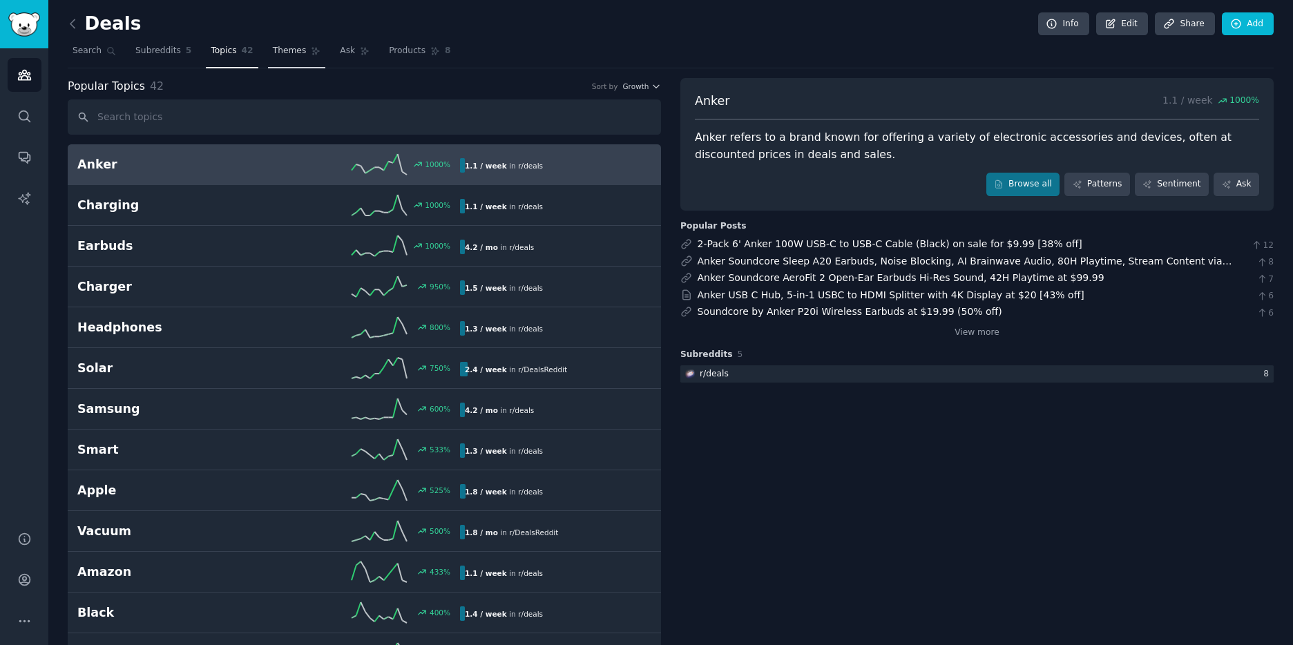
click at [305, 46] on link "Themes" at bounding box center [297, 54] width 58 height 28
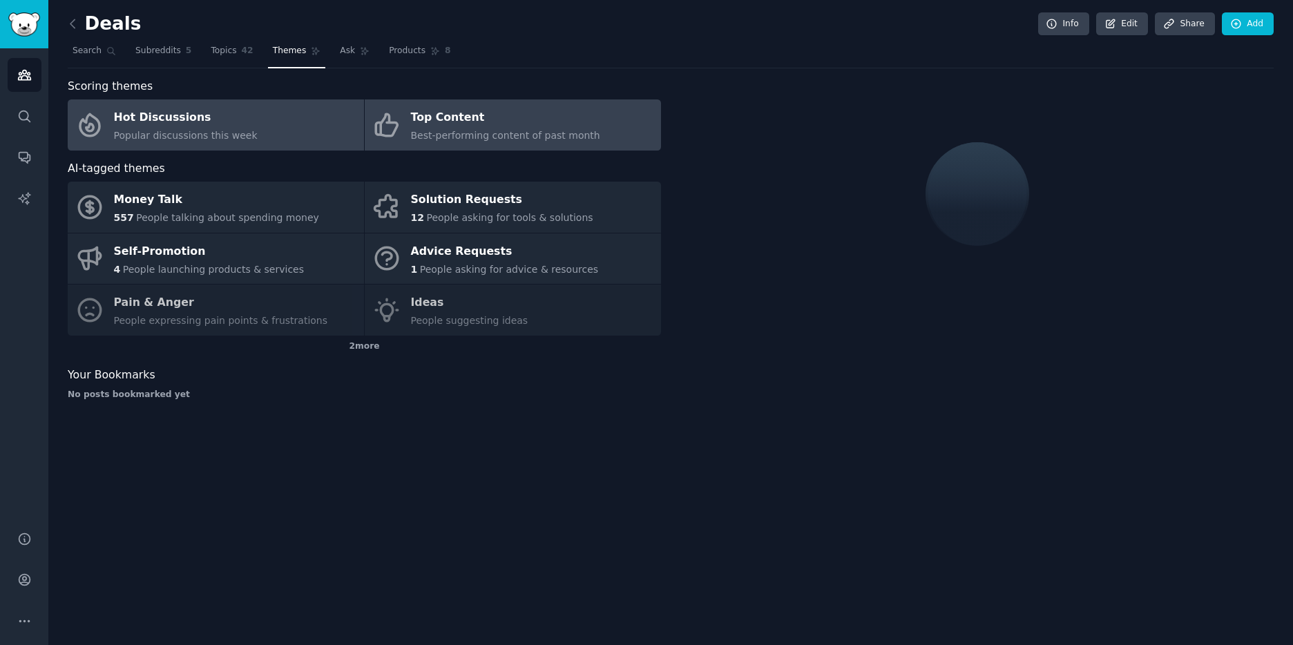
click at [547, 117] on div "Top Content" at bounding box center [505, 118] width 189 height 22
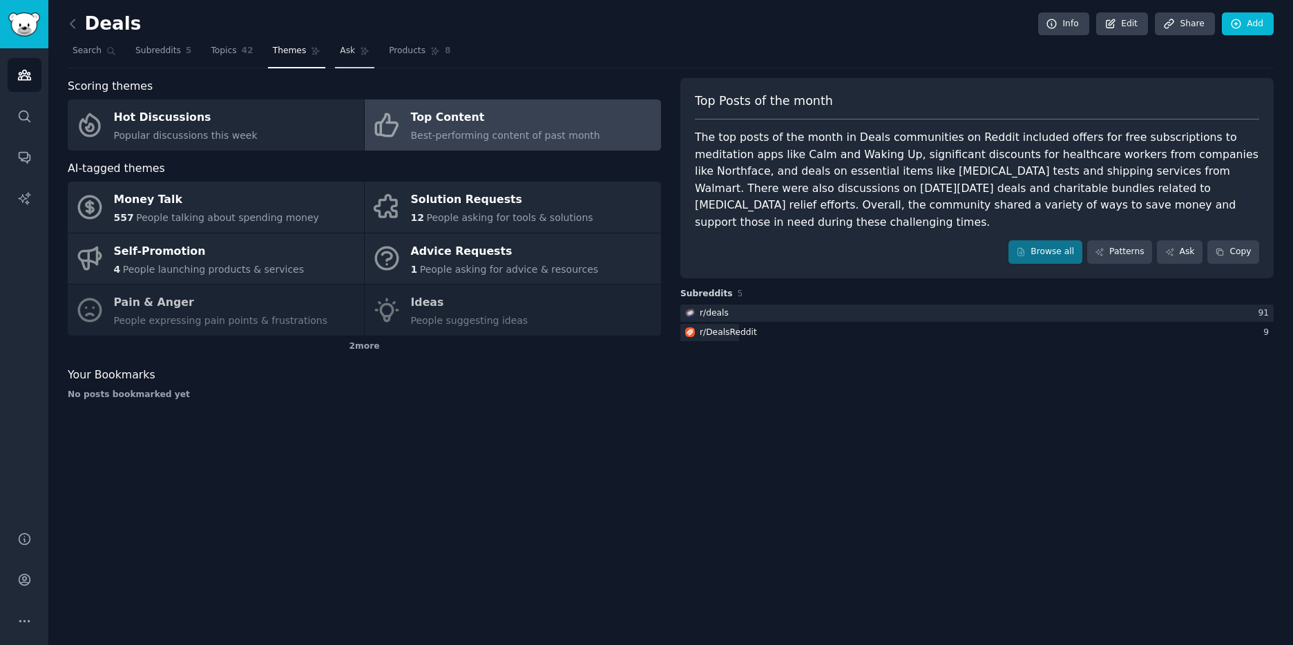
click at [342, 59] on link "Ask" at bounding box center [354, 54] width 39 height 28
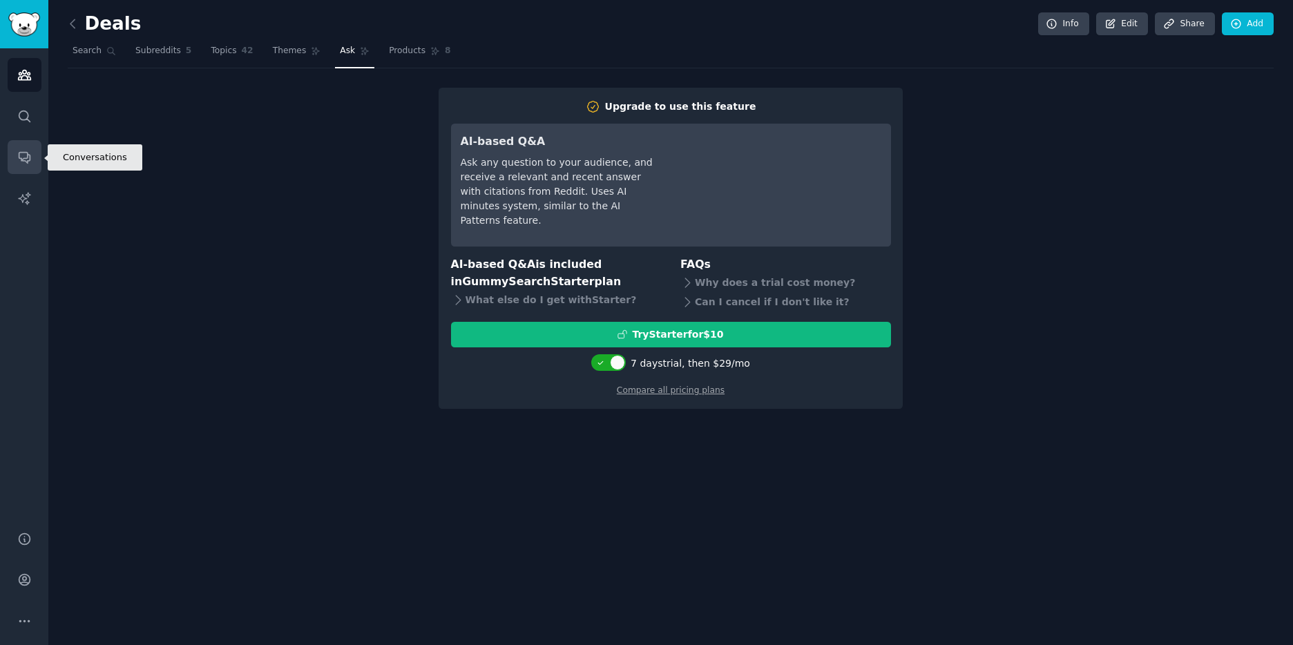
click at [33, 151] on link "Conversations" at bounding box center [25, 157] width 34 height 34
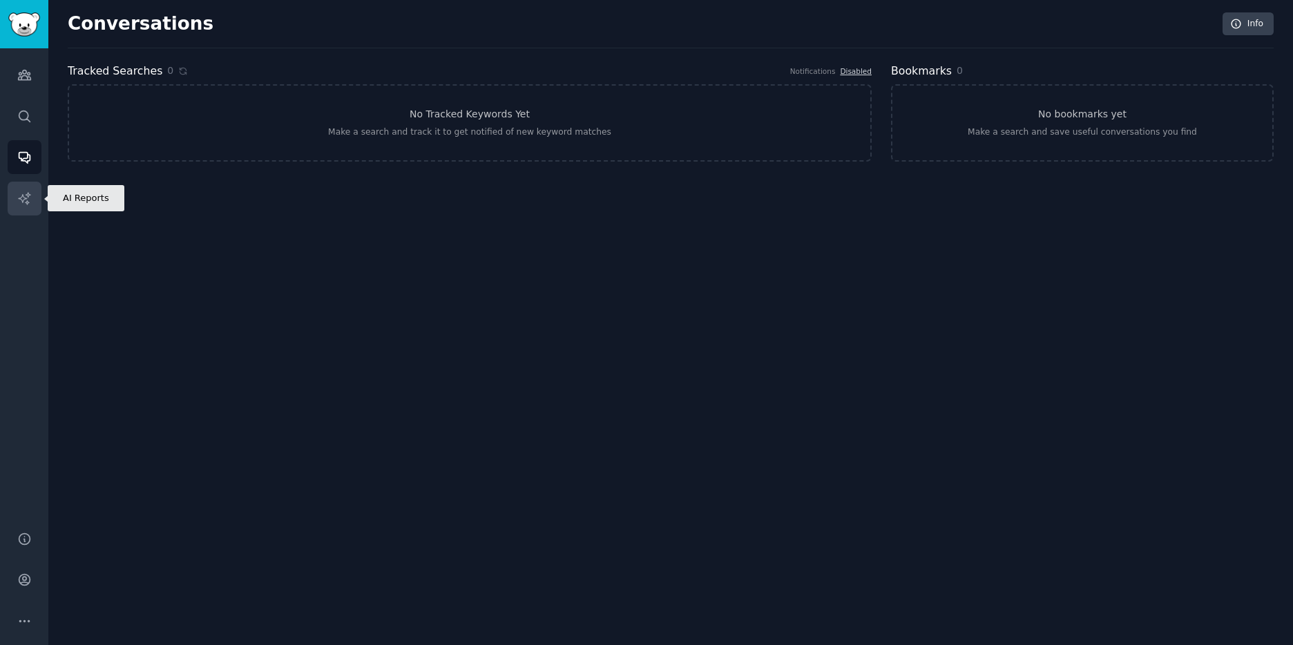
click at [27, 187] on link "AI Reports" at bounding box center [25, 199] width 34 height 34
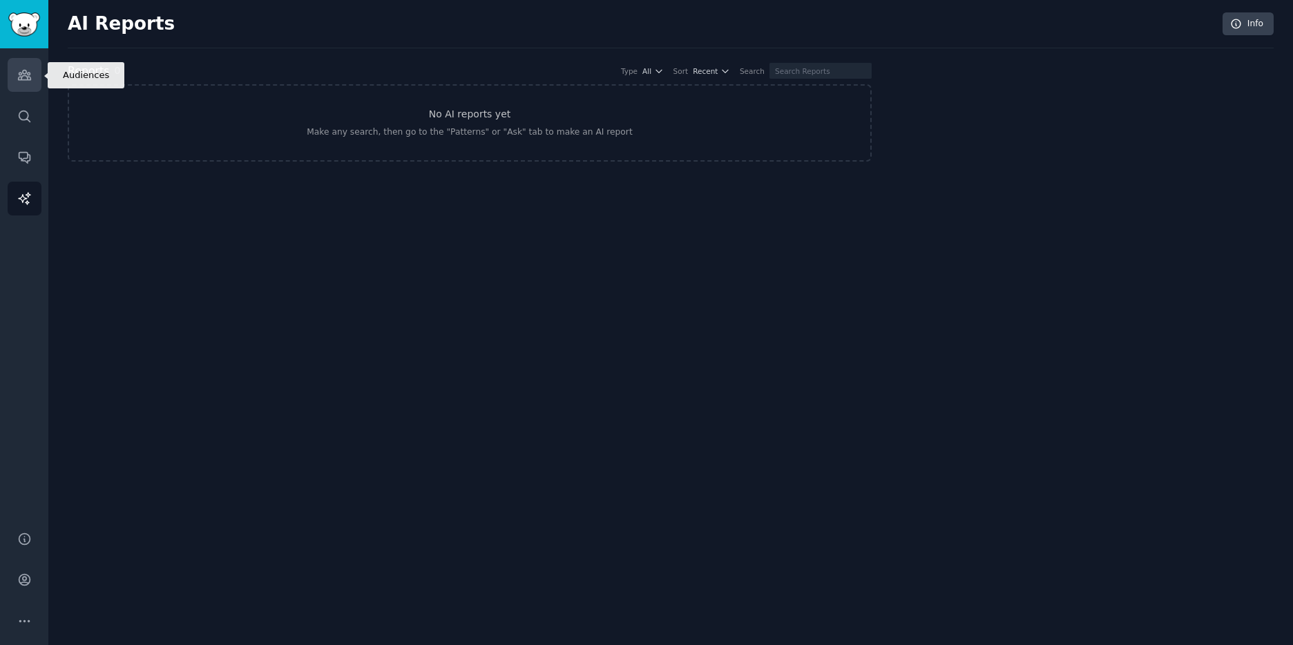
click at [18, 83] on link "Audiences" at bounding box center [25, 75] width 34 height 34
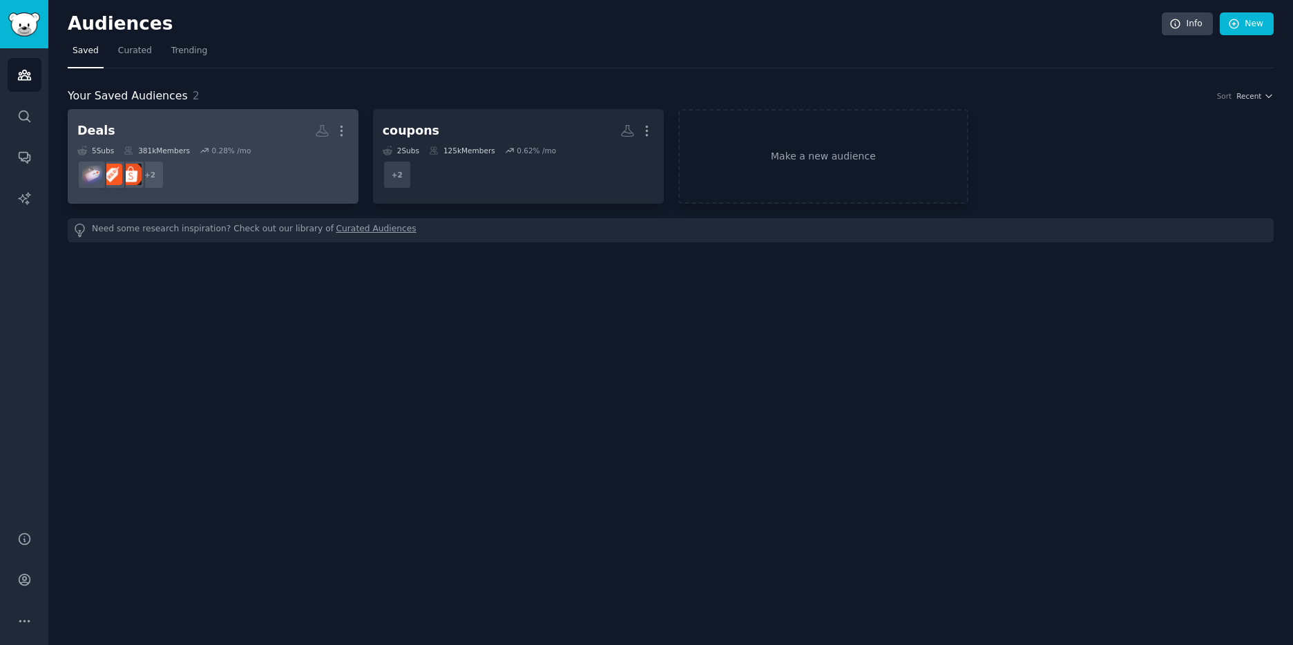
click at [270, 181] on dd "+ 2" at bounding box center [213, 174] width 272 height 39
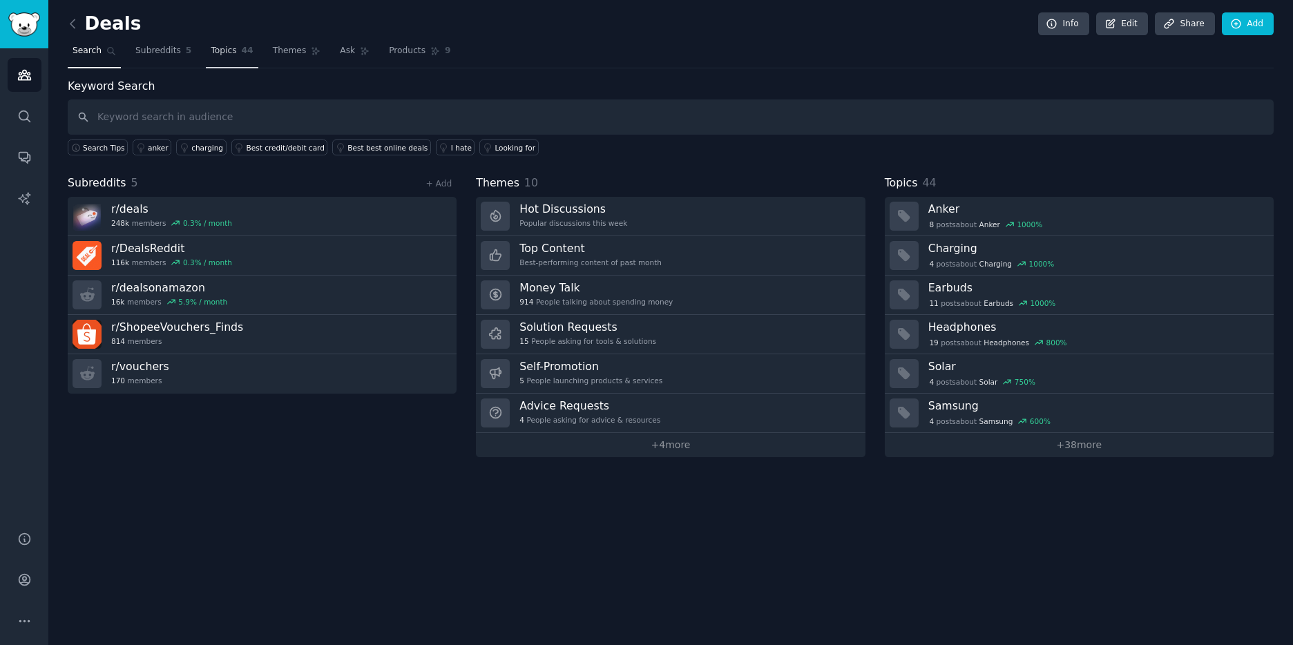
click at [216, 55] on span "Topics" at bounding box center [224, 51] width 26 height 12
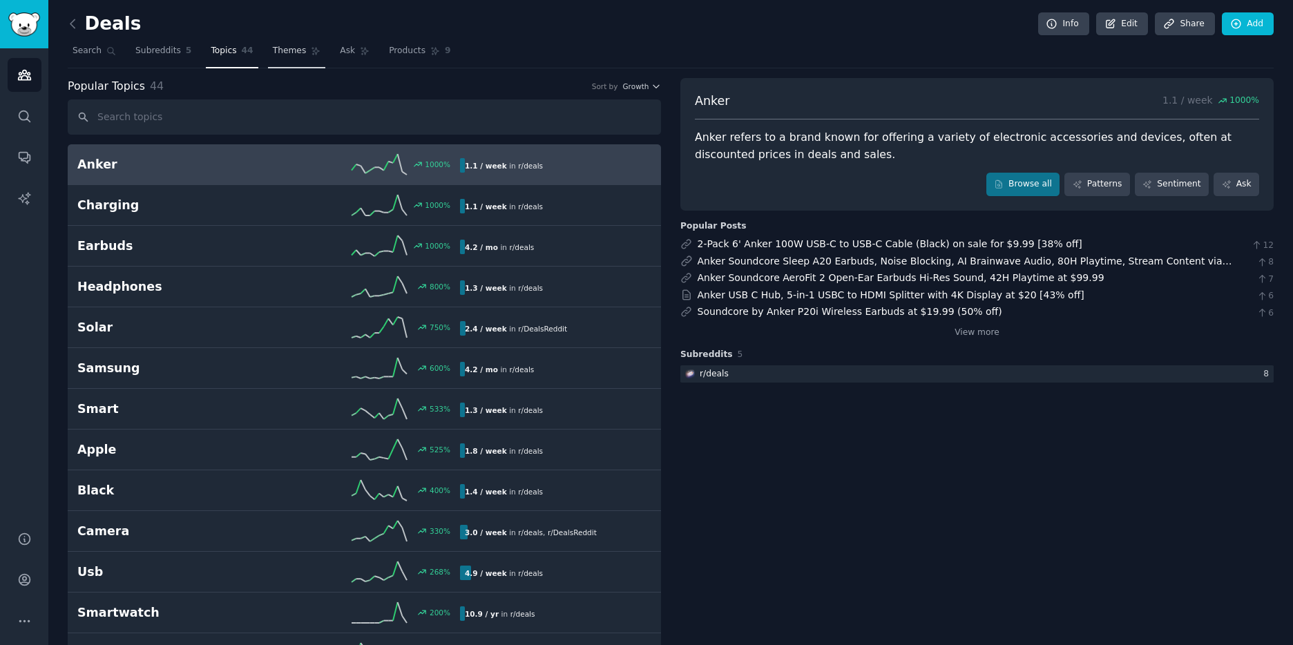
click at [286, 64] on link "Themes" at bounding box center [297, 54] width 58 height 28
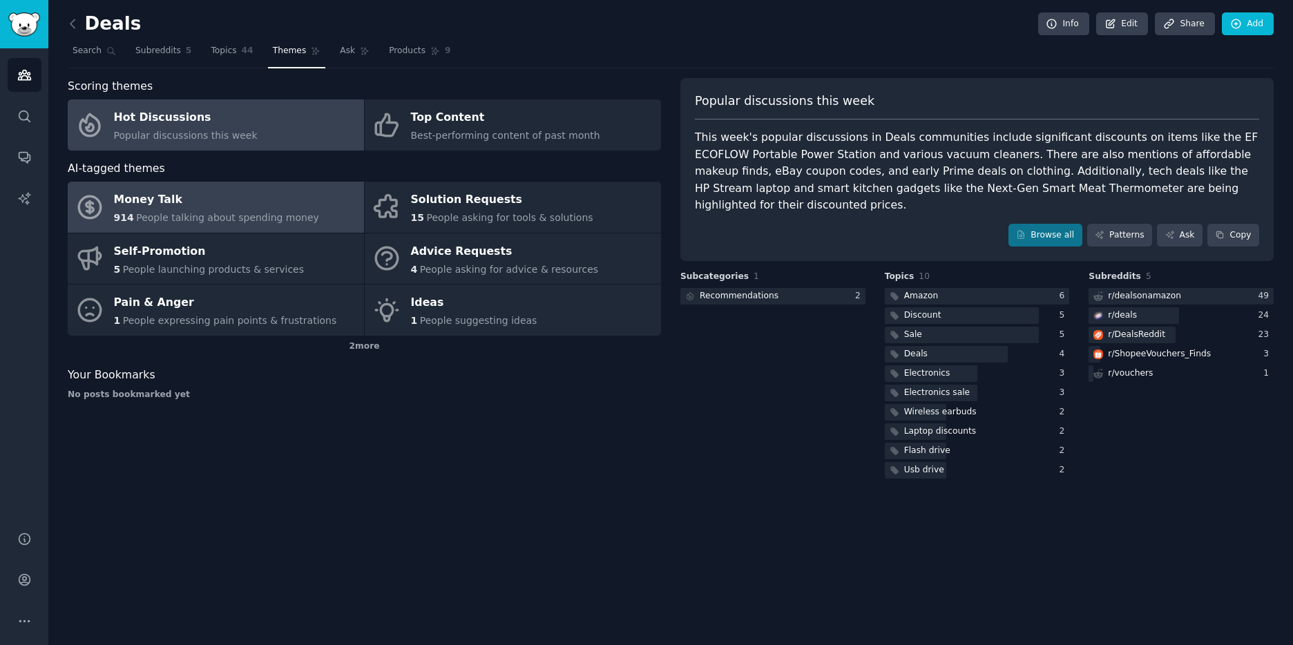
click at [296, 209] on div "Money Talk" at bounding box center [216, 200] width 205 height 22
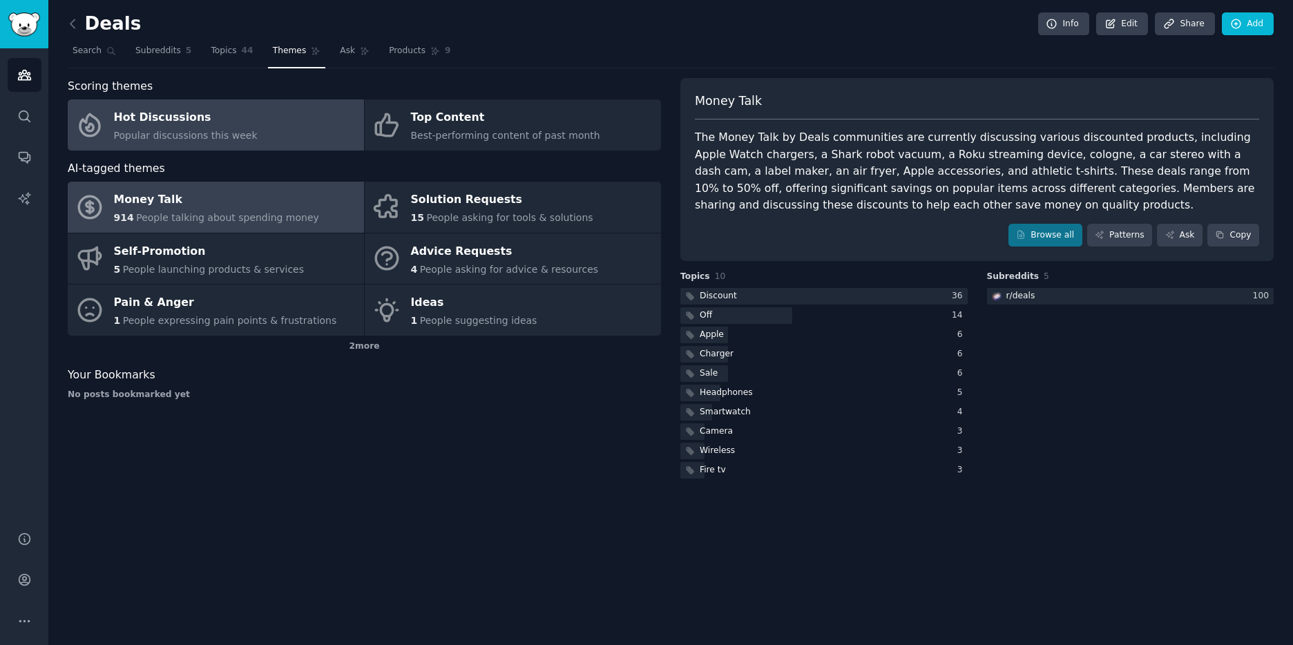
click at [258, 142] on link "Hot Discussions Popular discussions this week" at bounding box center [216, 124] width 296 height 51
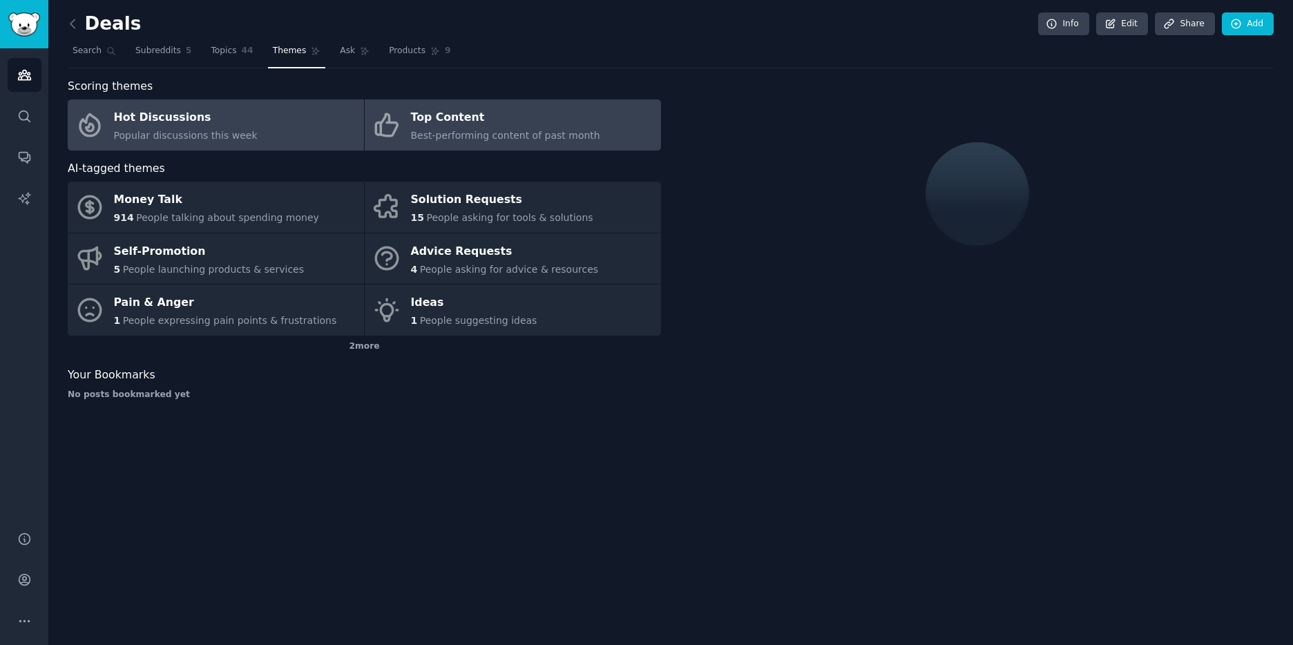
click at [553, 104] on link "Top Content Best-performing content of past month" at bounding box center [513, 124] width 296 height 51
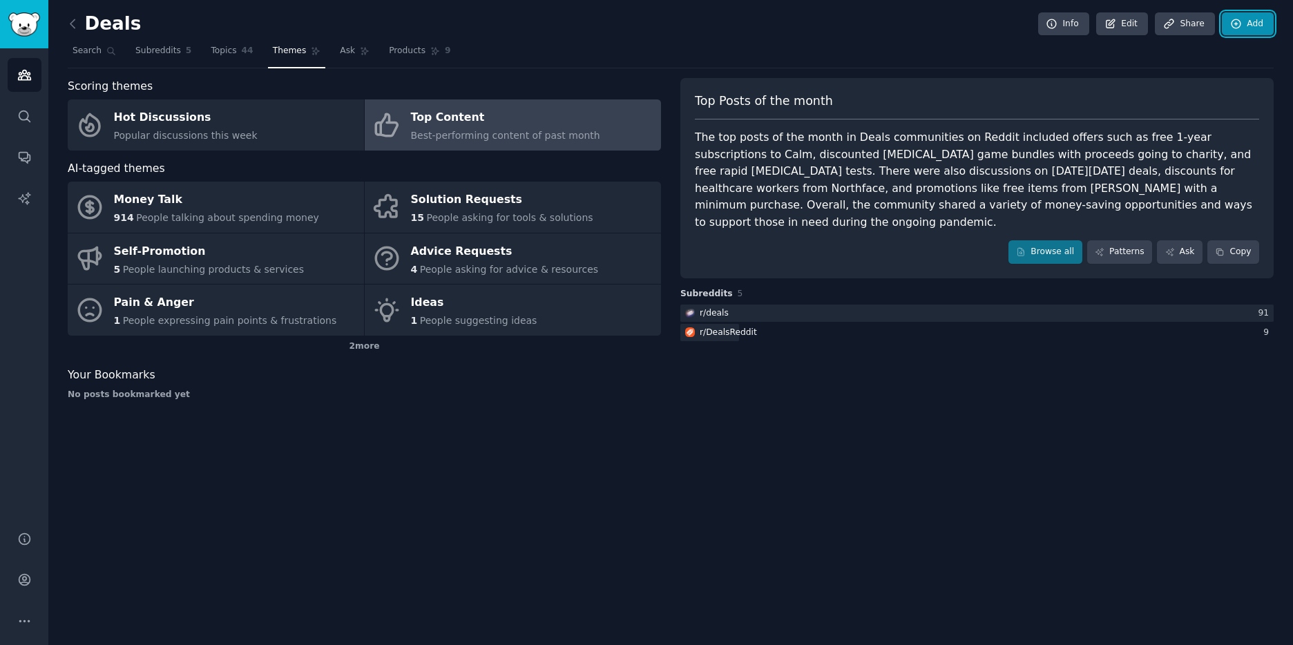
click at [1246, 18] on link "Add" at bounding box center [1248, 23] width 52 height 23
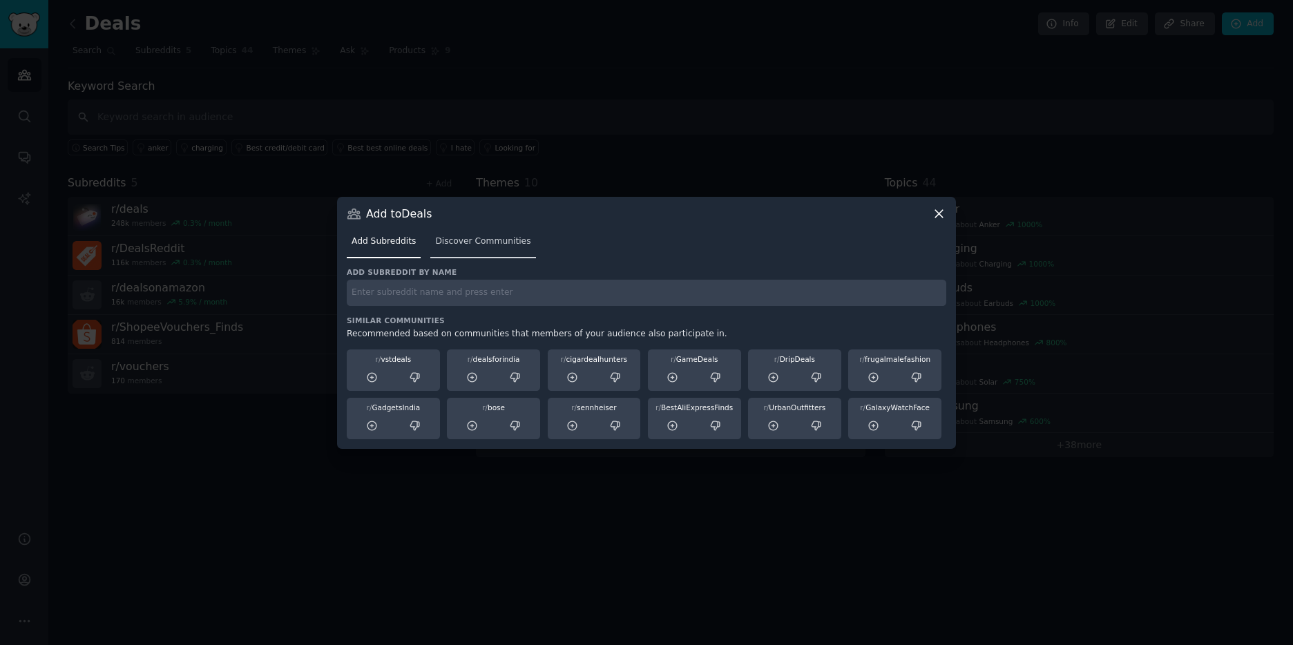
click at [471, 241] on span "Discover Communities" at bounding box center [482, 242] width 95 height 12
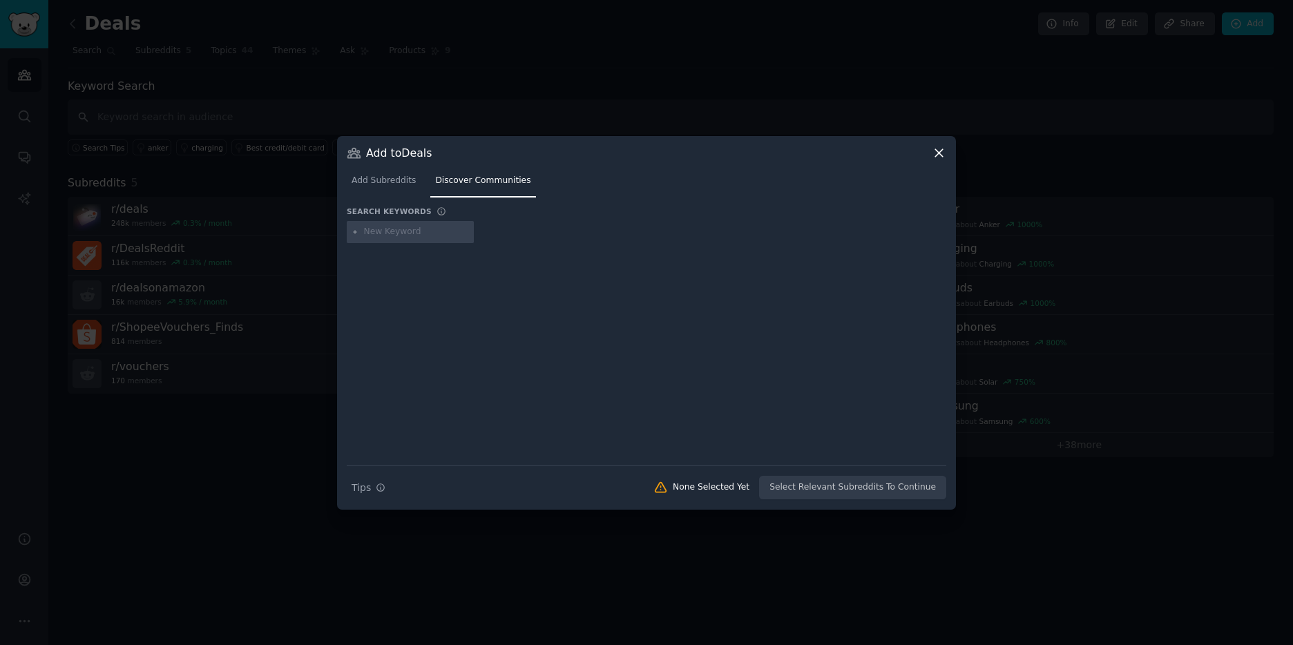
click at [938, 151] on icon at bounding box center [939, 153] width 15 height 15
